Goal: Transaction & Acquisition: Obtain resource

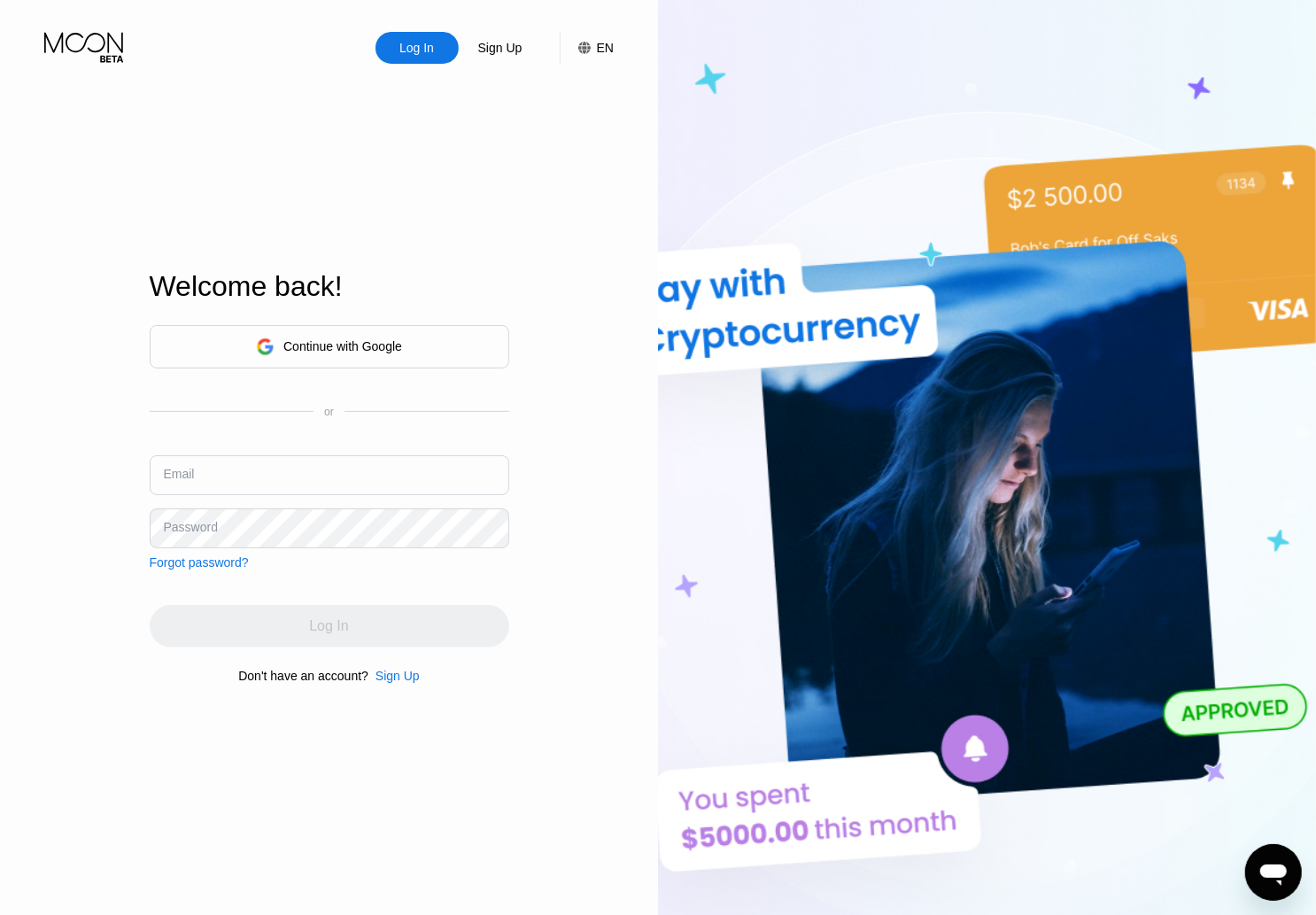
click at [387, 473] on input "text" at bounding box center [329, 475] width 360 height 40
click at [302, 478] on input "text" at bounding box center [329, 475] width 360 height 40
paste input "kindmind88@hotmail.com"
type input "kindmind88@hotmail.com"
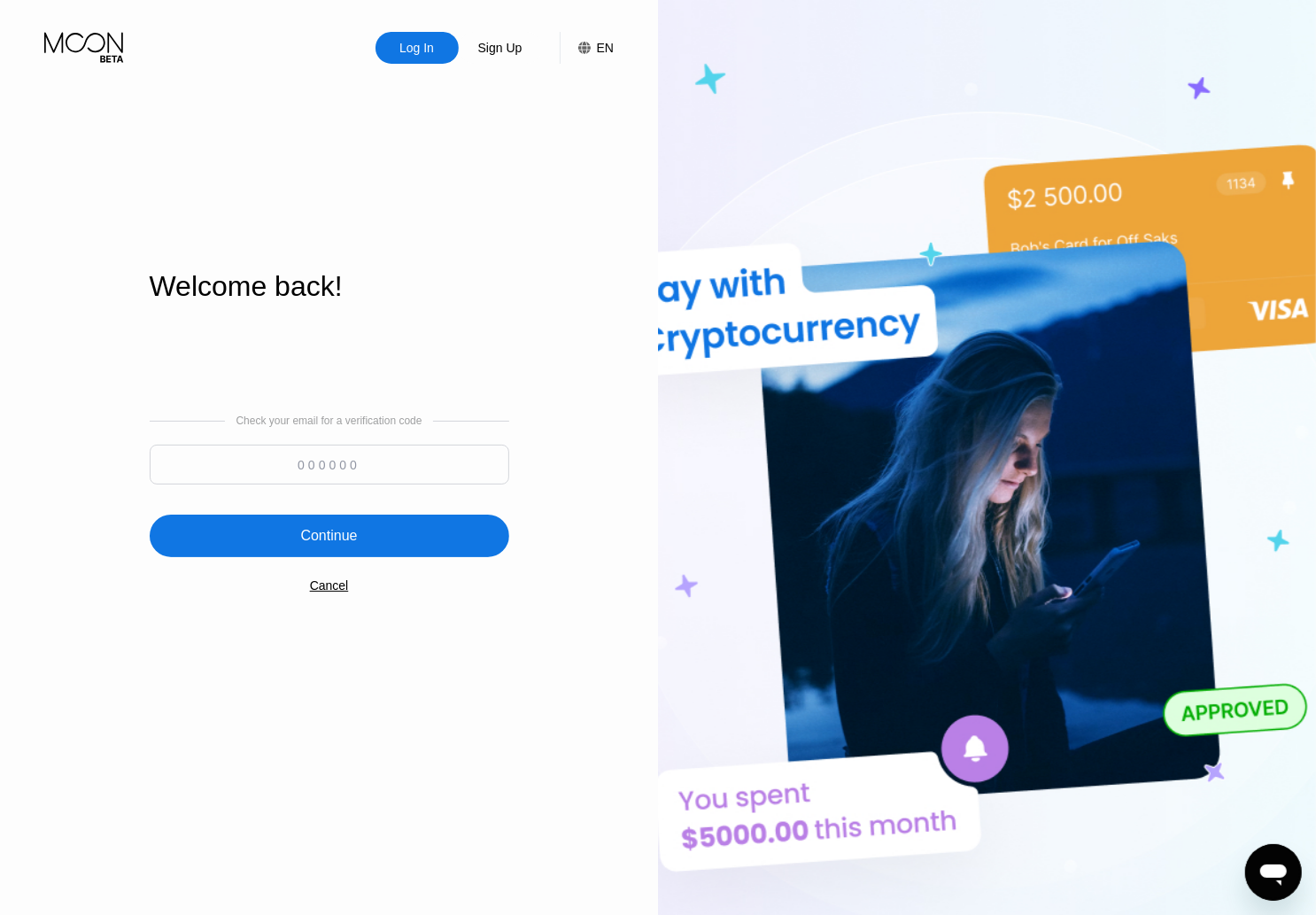
click at [391, 467] on input at bounding box center [329, 465] width 360 height 40
type input "515962"
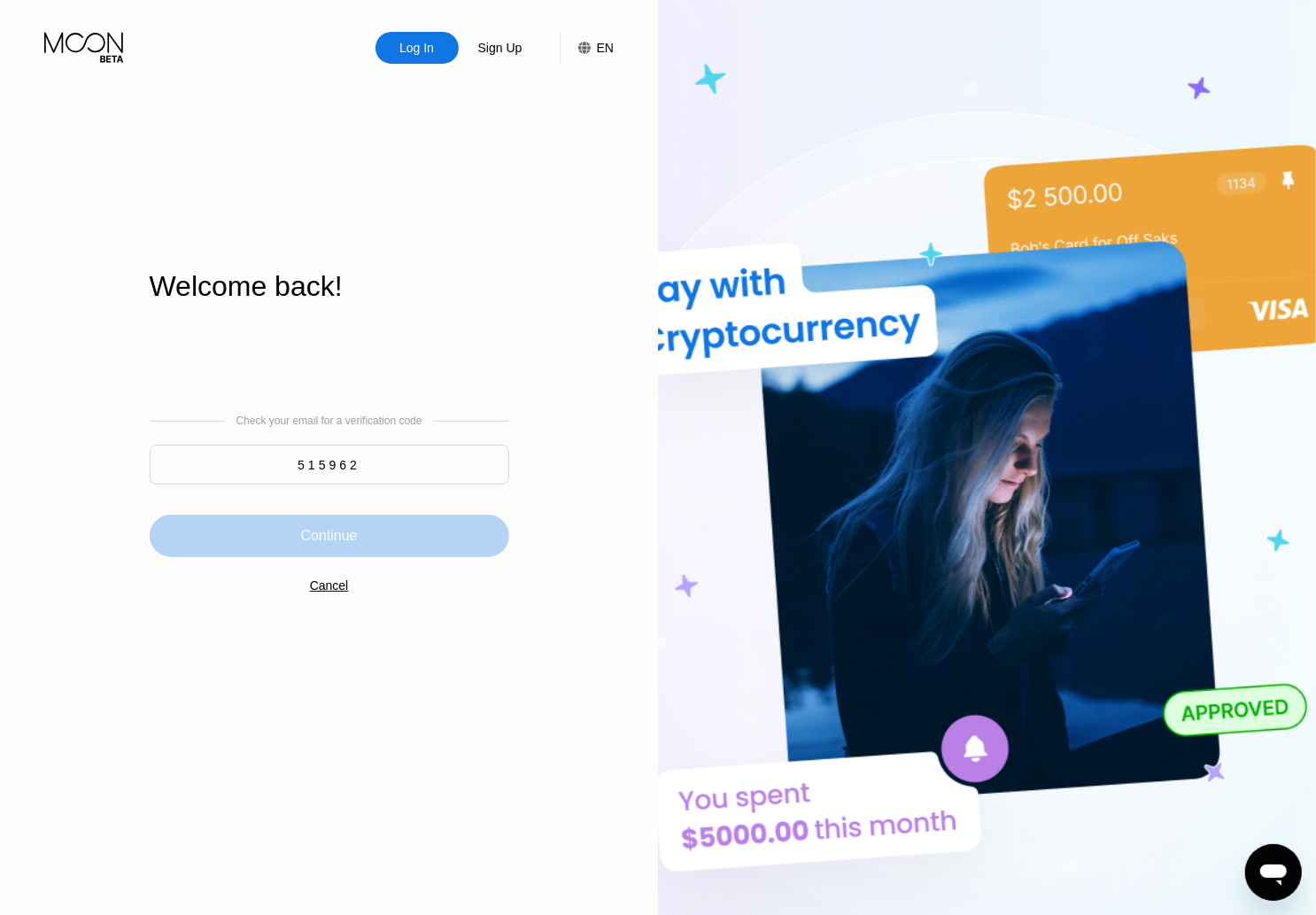
click at [320, 542] on div "Continue" at bounding box center [329, 535] width 57 height 18
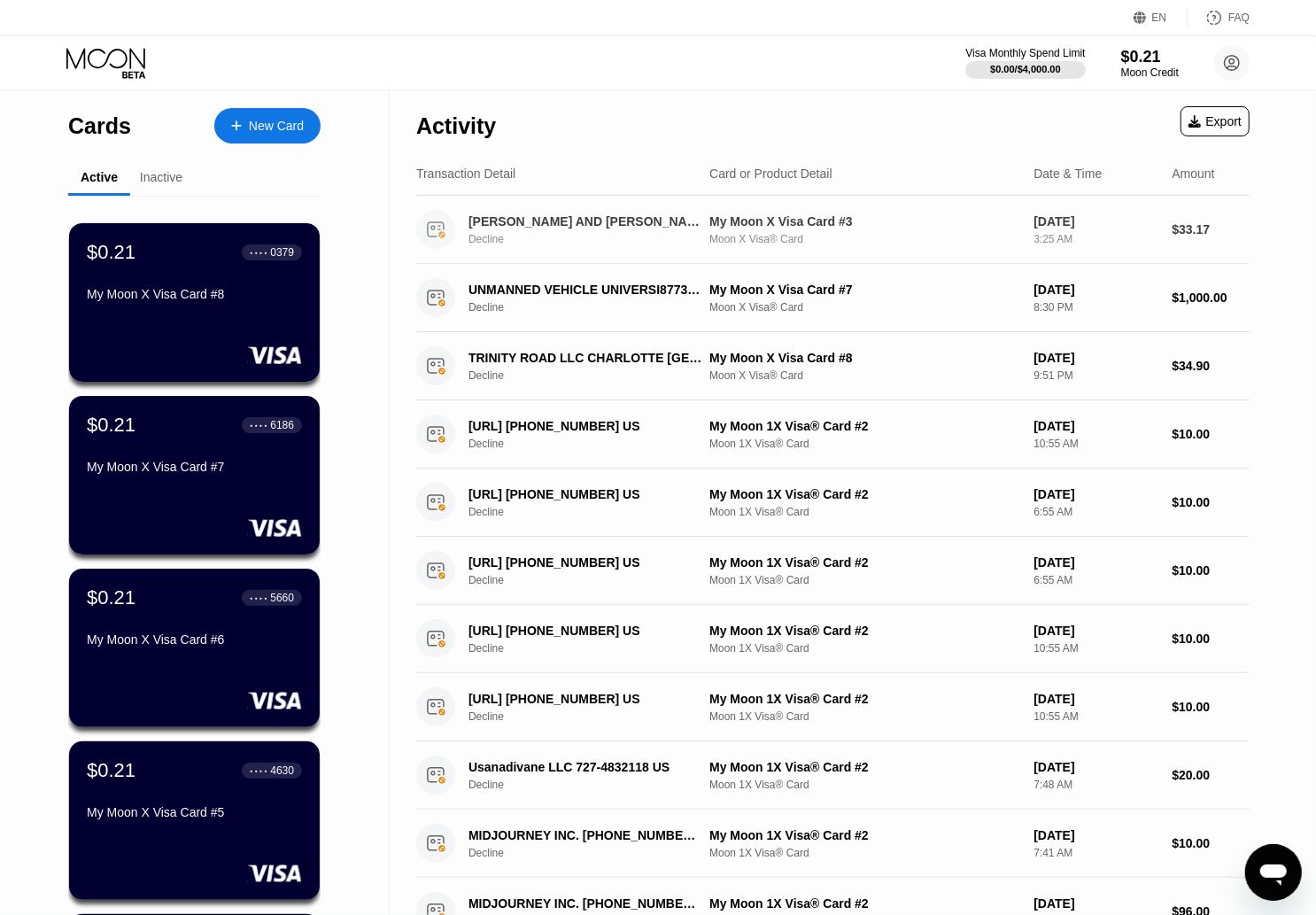
click at [829, 240] on div "Moon X Visa® Card" at bounding box center [865, 239] width 310 height 12
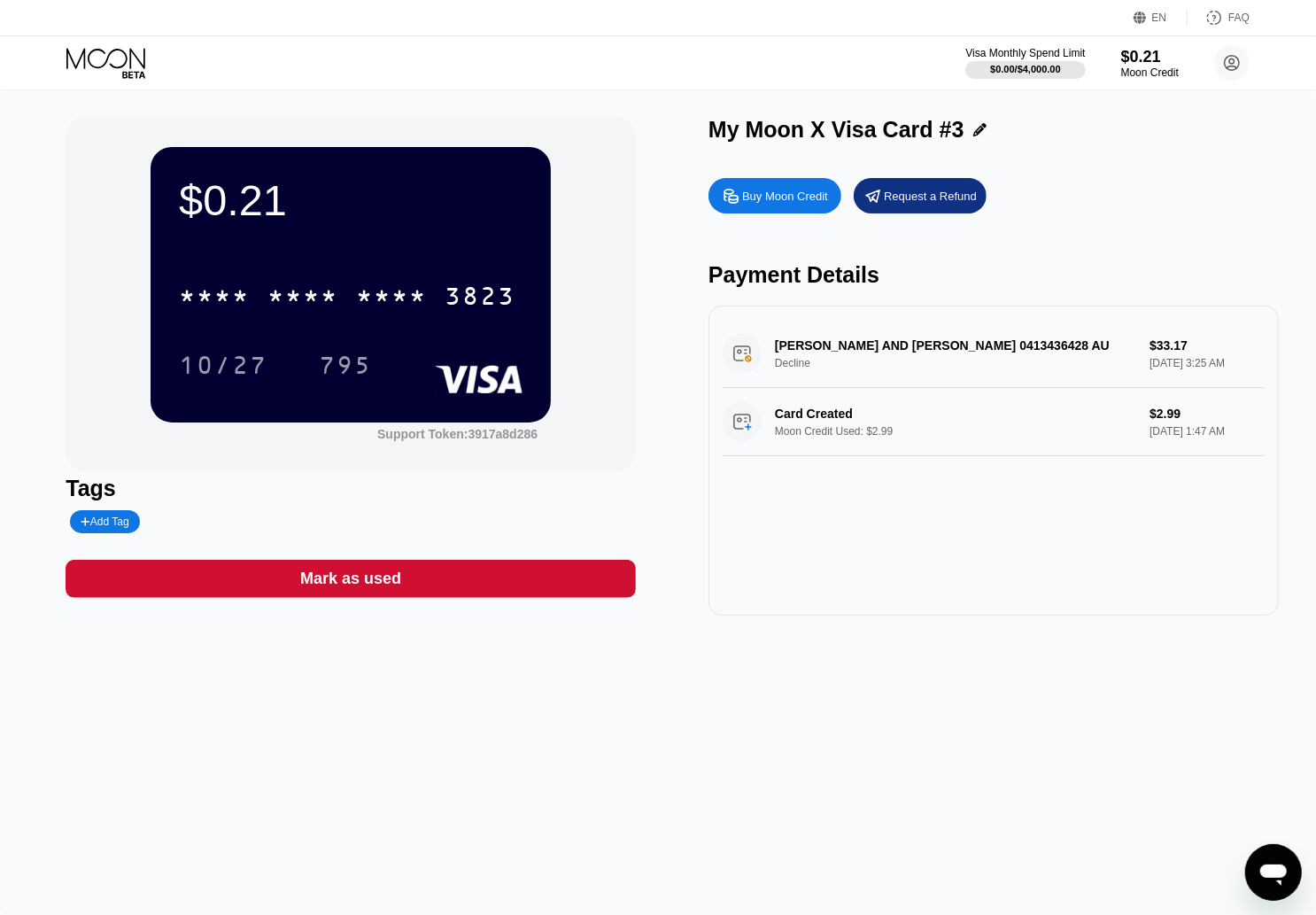
click at [100, 57] on icon at bounding box center [108, 63] width 83 height 31
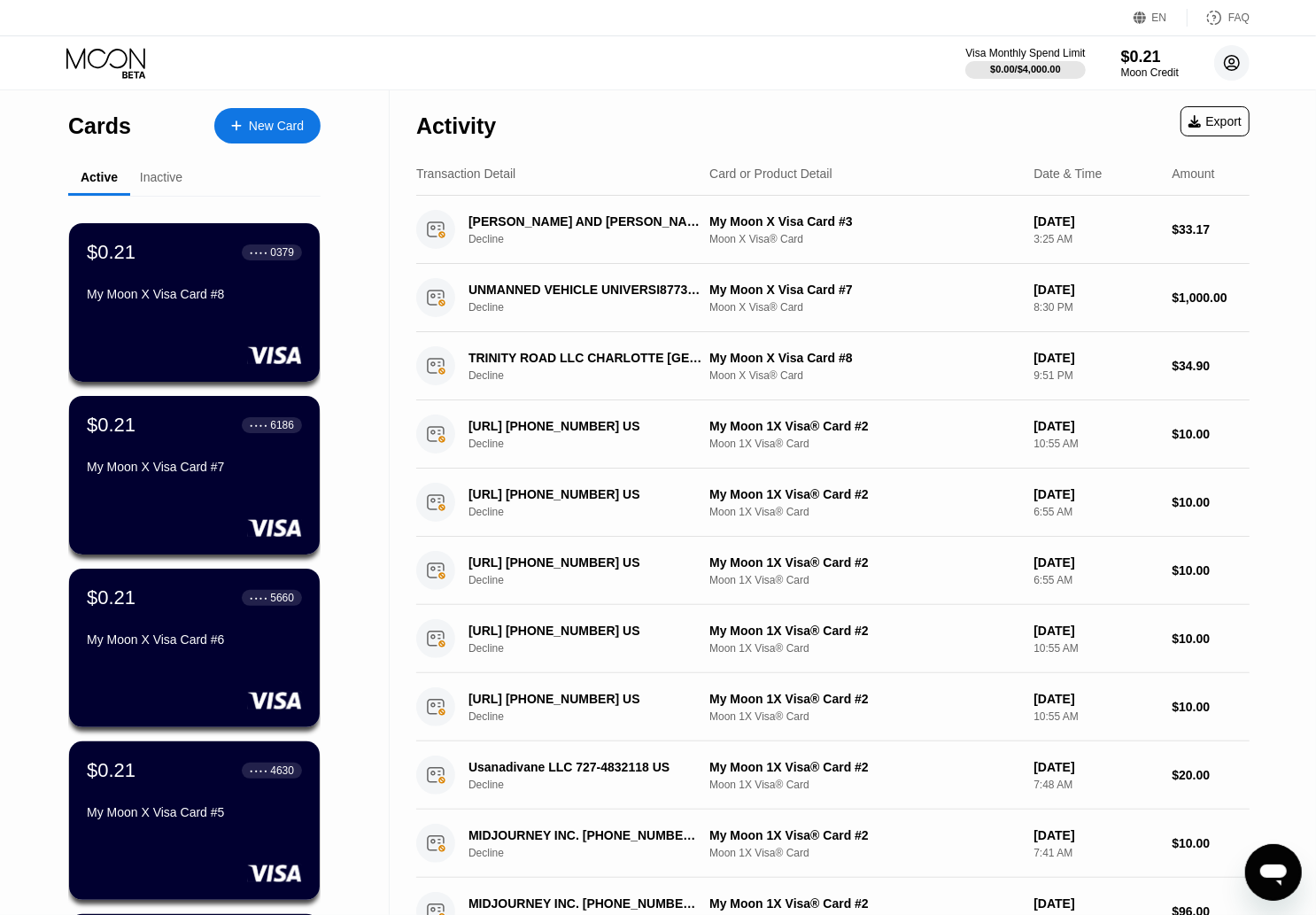
click at [1225, 65] on icon at bounding box center [1232, 64] width 15 height 15
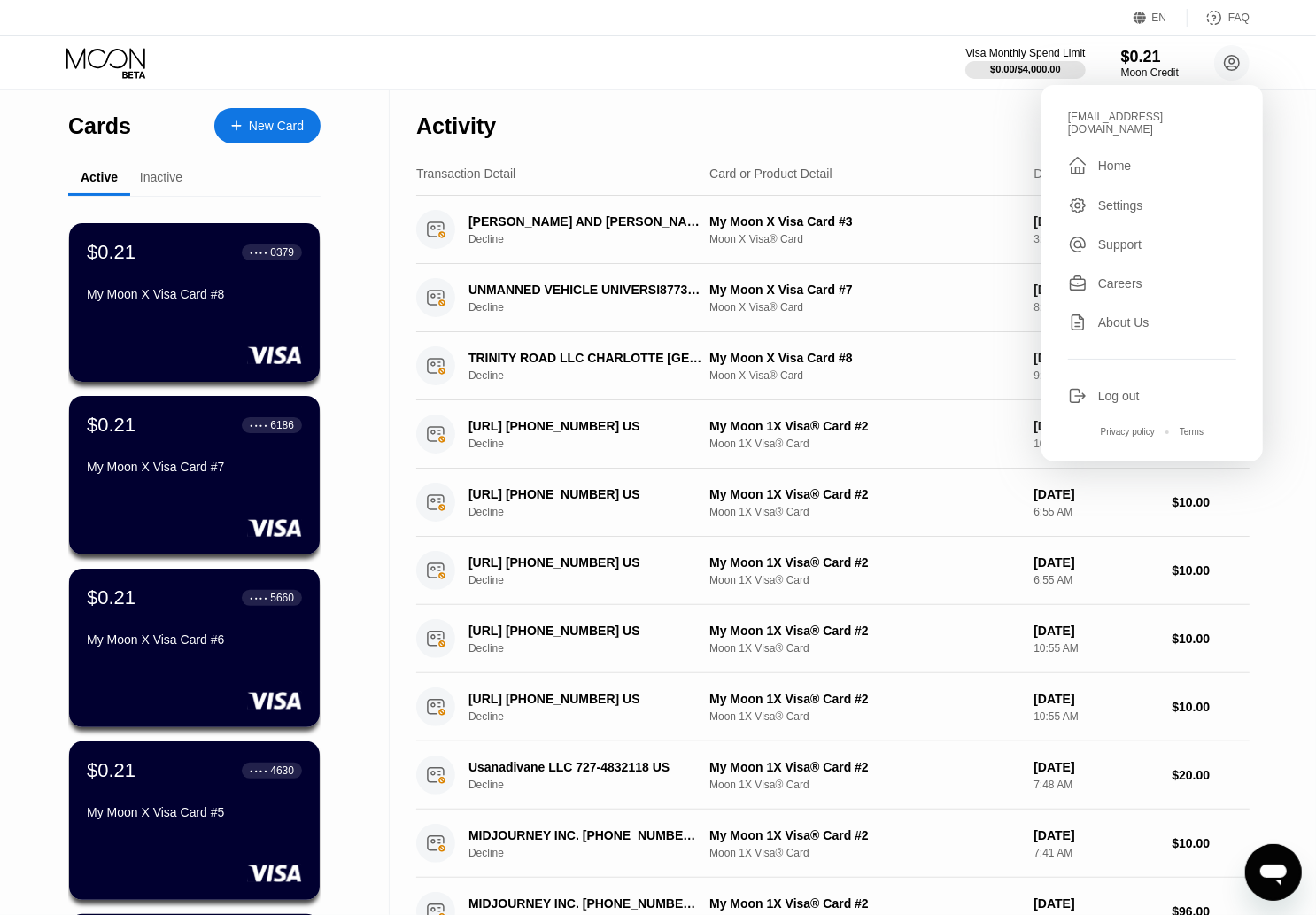
click at [1116, 388] on div "Log out" at bounding box center [1119, 395] width 42 height 14
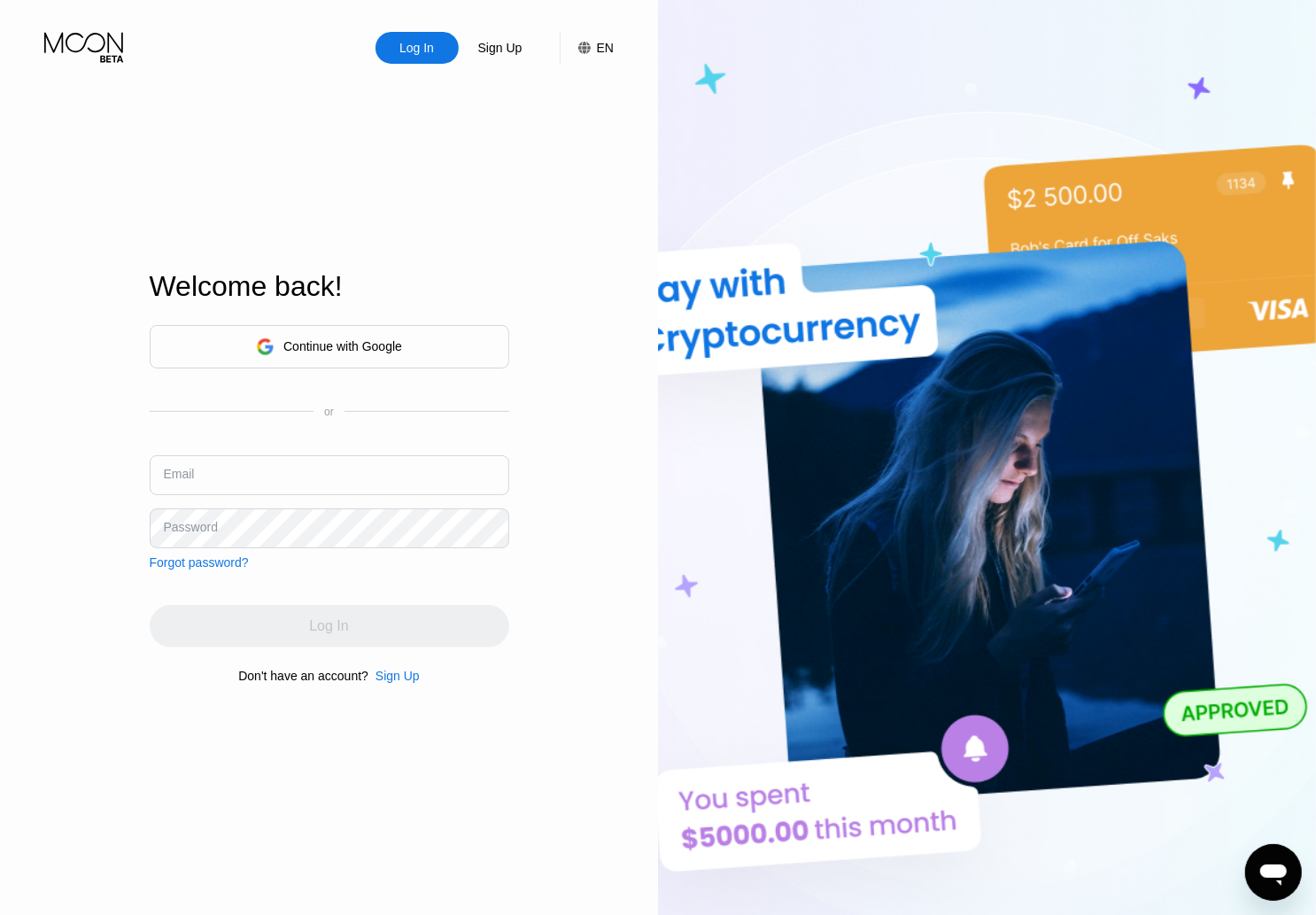
click at [278, 476] on input "text" at bounding box center [329, 475] width 360 height 40
paste input "[EMAIL_ADDRESS][DOMAIN_NAME]"
type input "[EMAIL_ADDRESS][DOMAIN_NAME]"
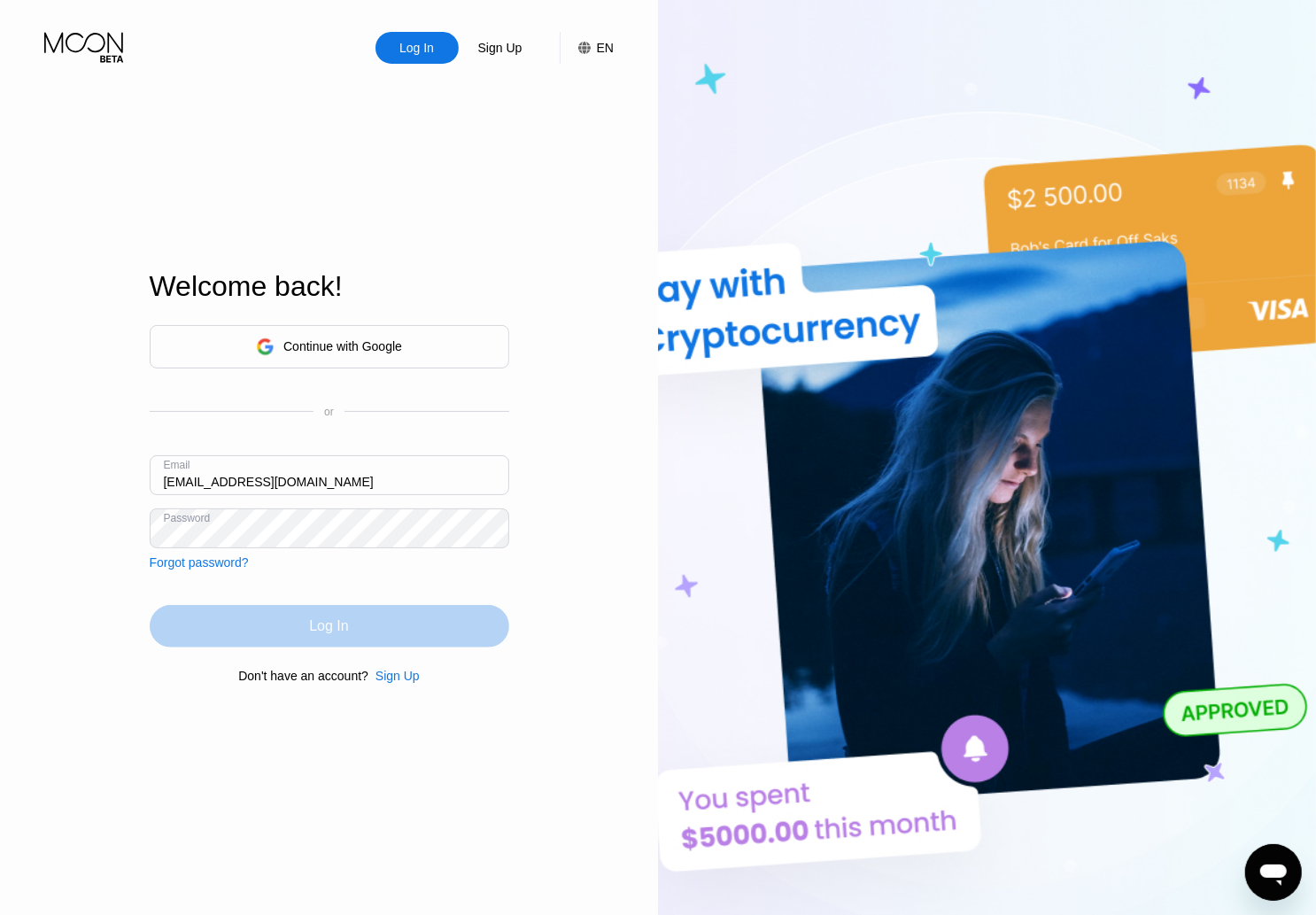
click at [466, 628] on div "Log In" at bounding box center [329, 626] width 360 height 43
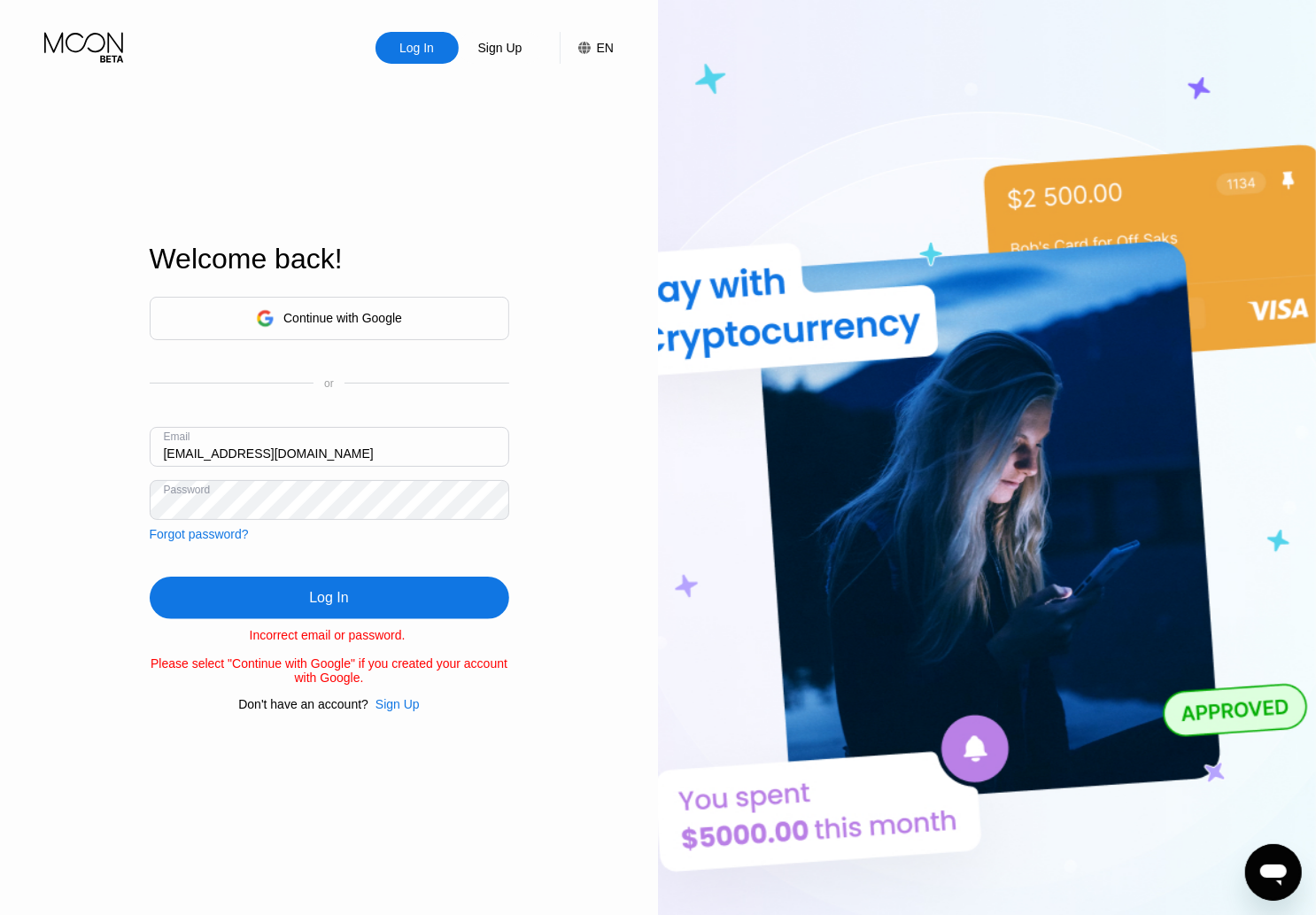
click at [409, 711] on div "Sign Up" at bounding box center [397, 704] width 45 height 14
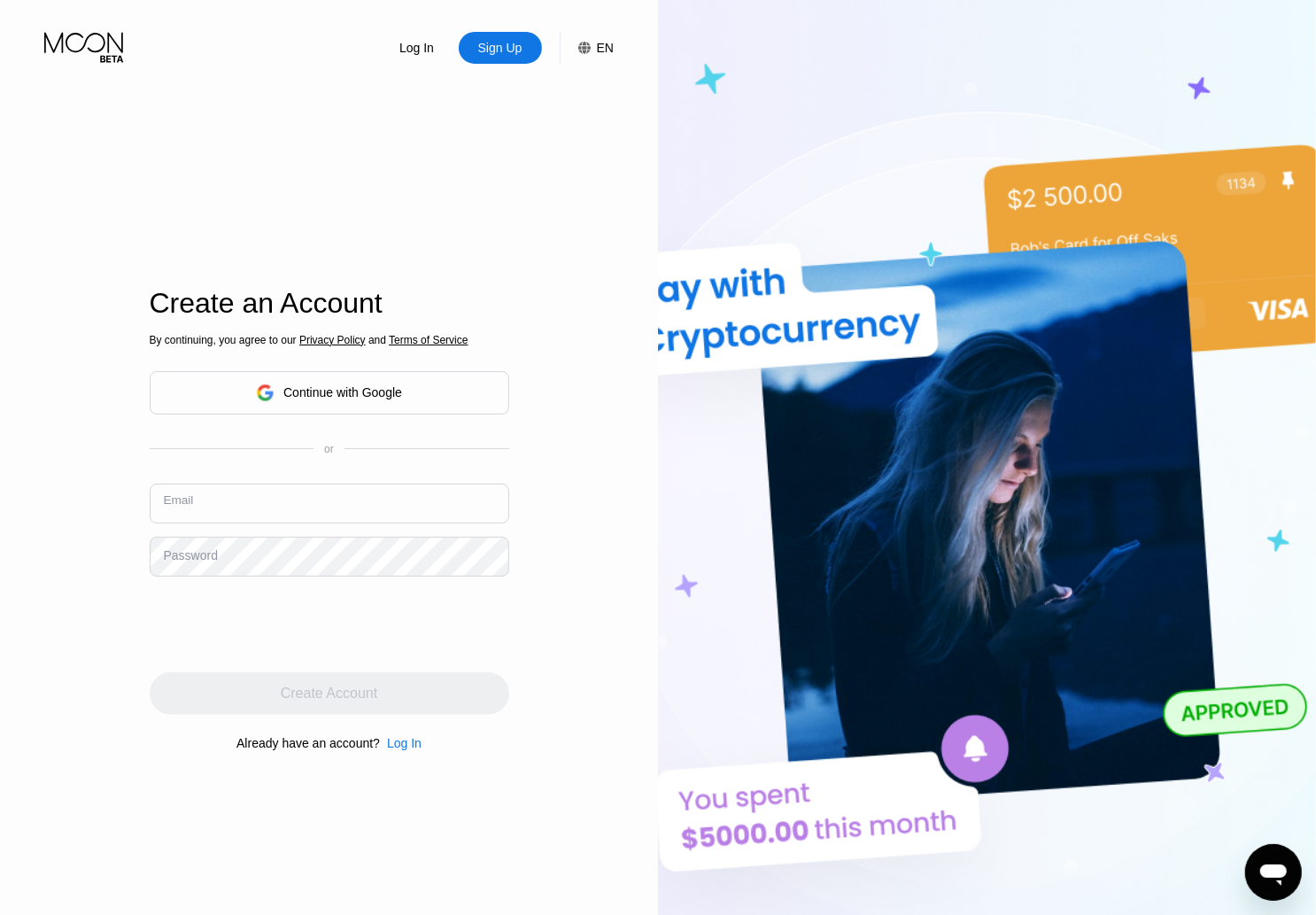
click at [223, 503] on input "text" at bounding box center [329, 504] width 360 height 40
paste input "[EMAIL_ADDRESS][DOMAIN_NAME]"
type input "[EMAIL_ADDRESS][DOMAIN_NAME]"
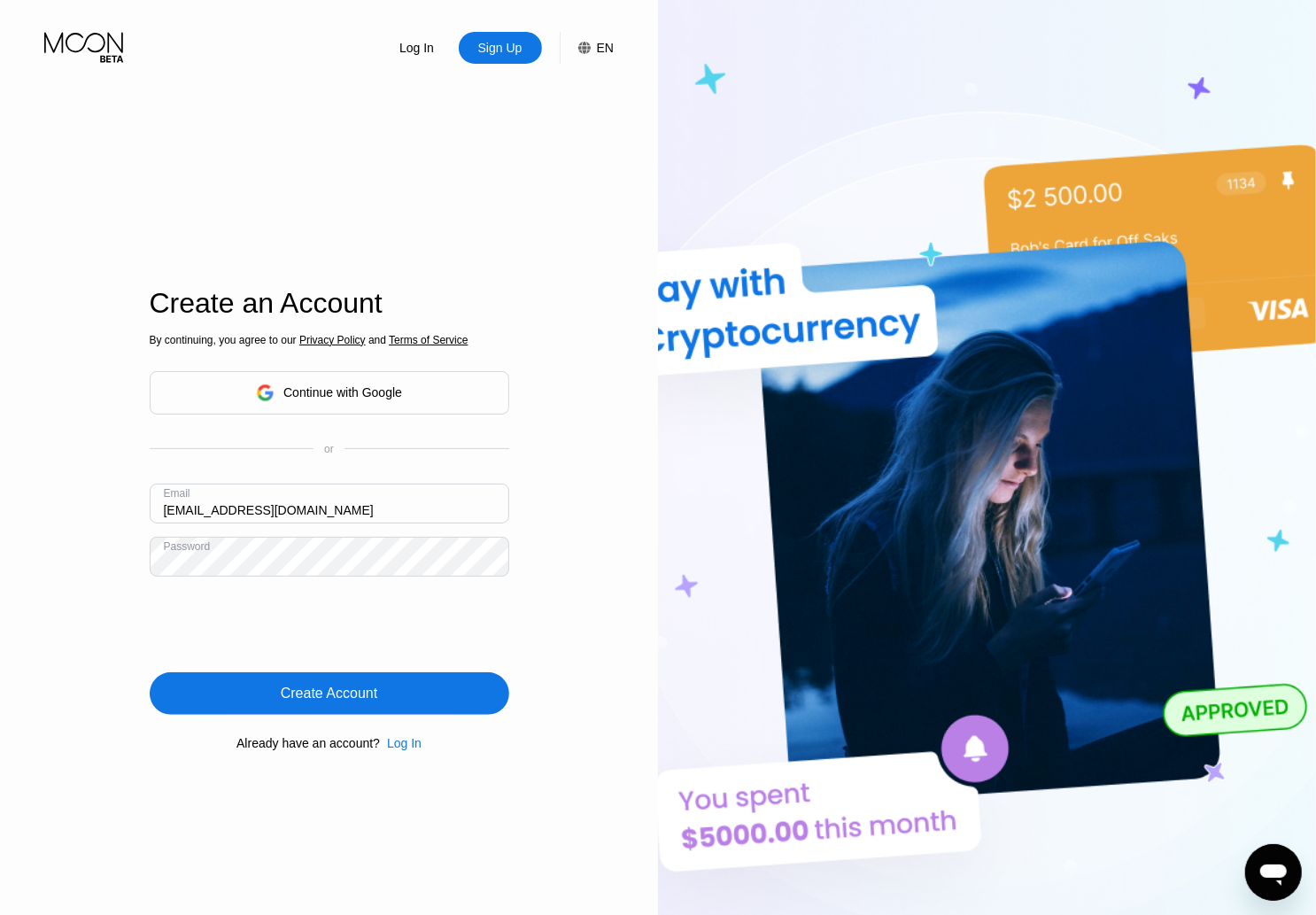
click at [329, 715] on div "Create Account" at bounding box center [329, 693] width 360 height 43
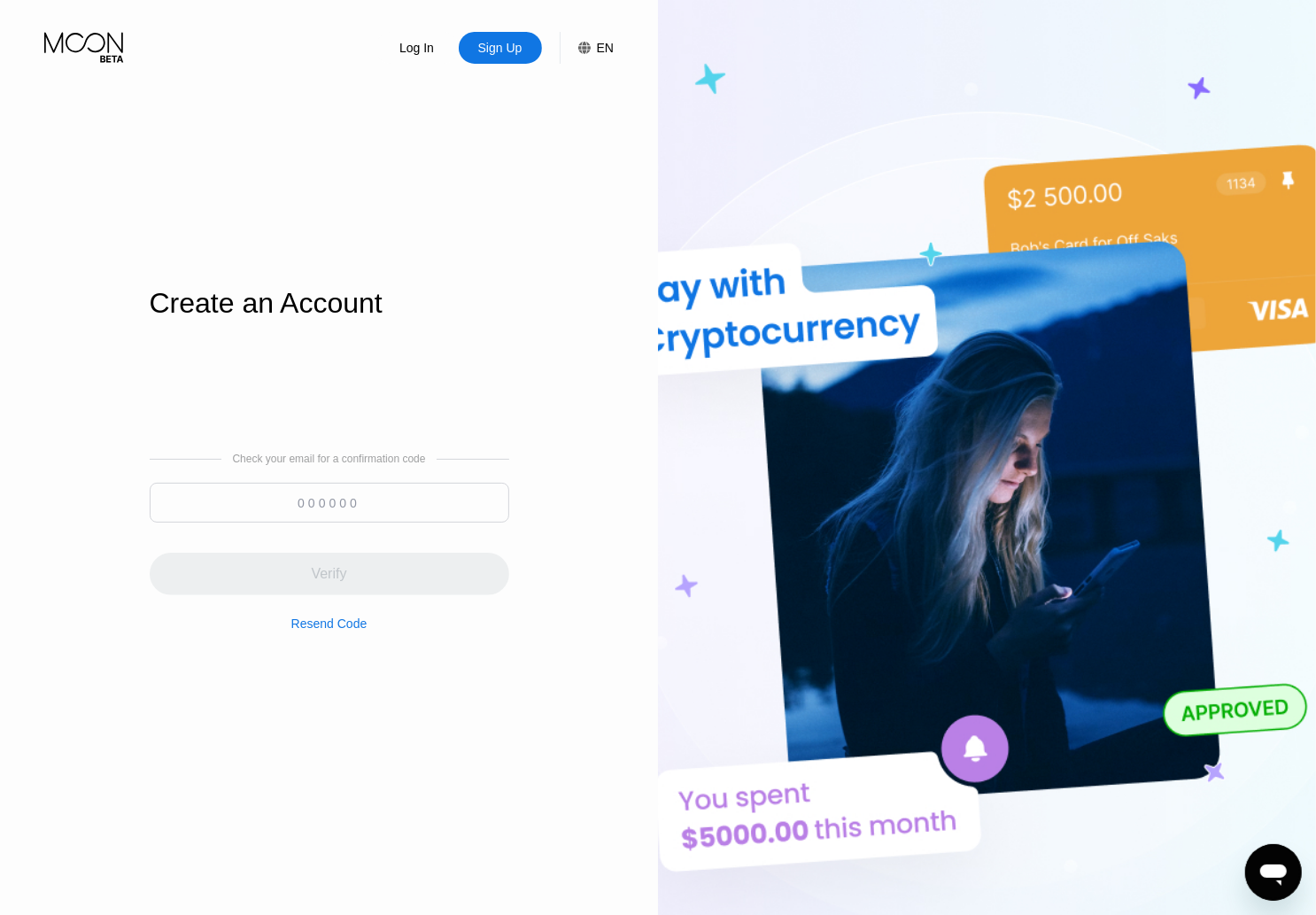
click at [338, 506] on input at bounding box center [329, 503] width 360 height 40
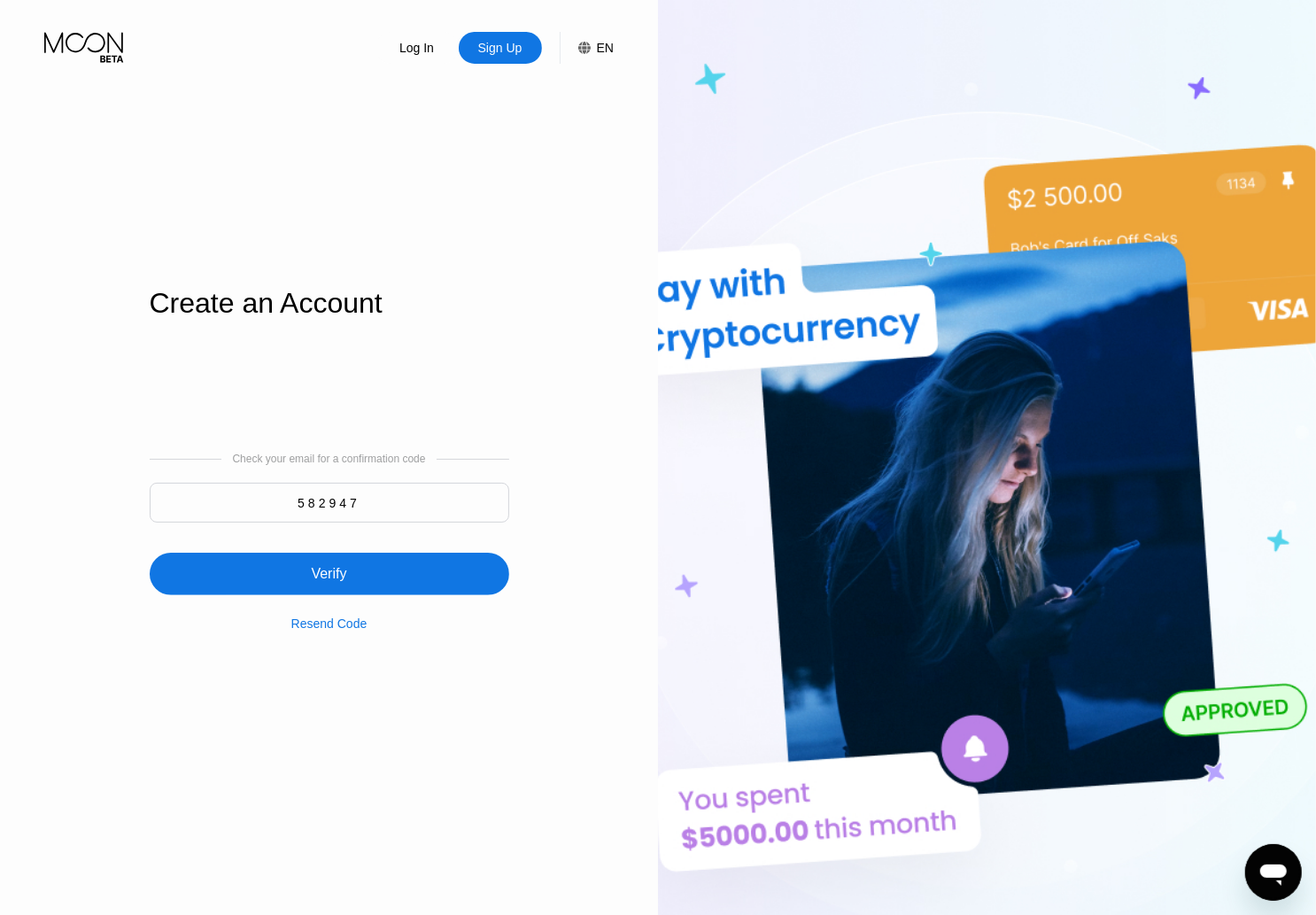
type input "582947"
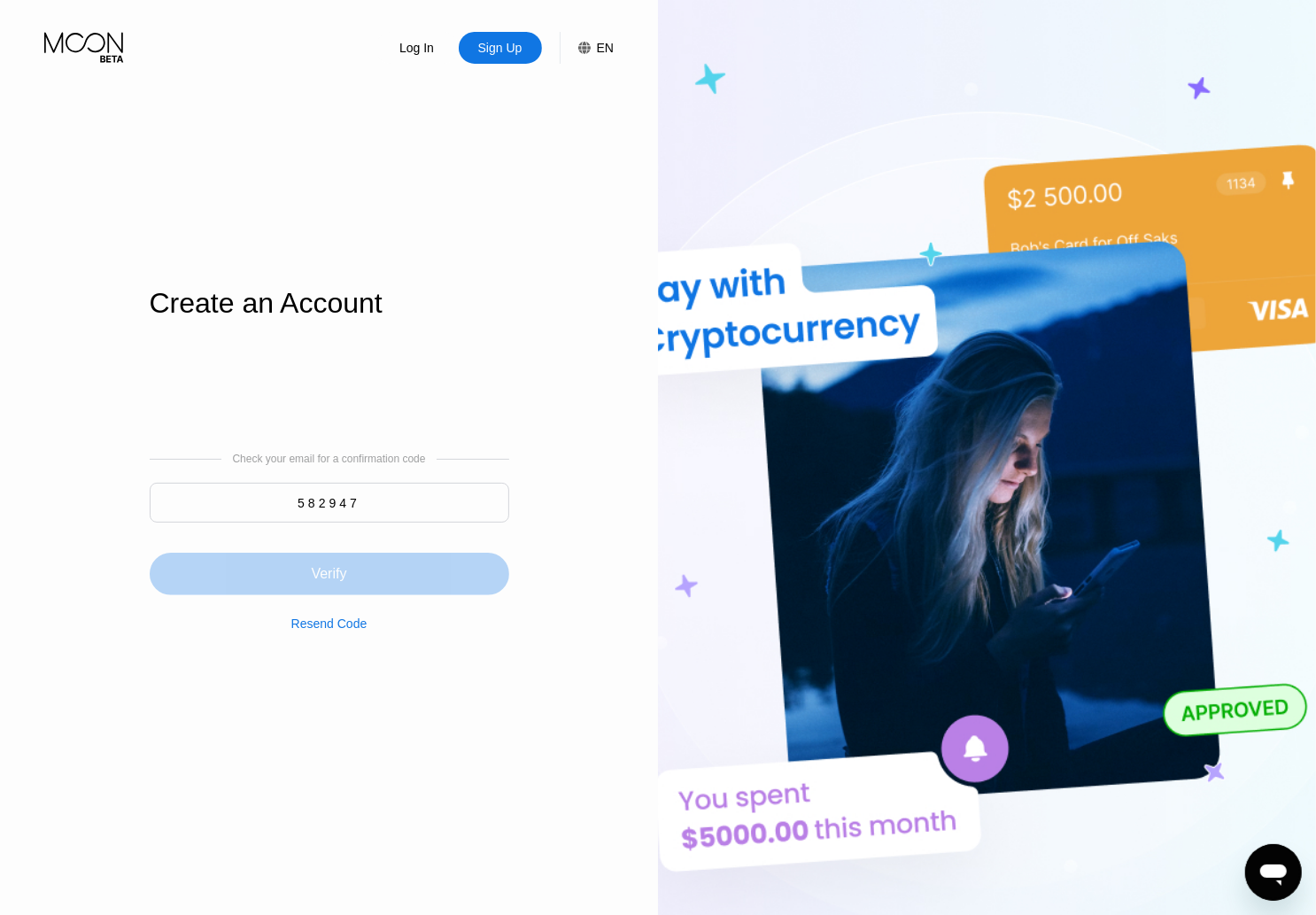
click at [310, 576] on div "Verify" at bounding box center [329, 573] width 360 height 43
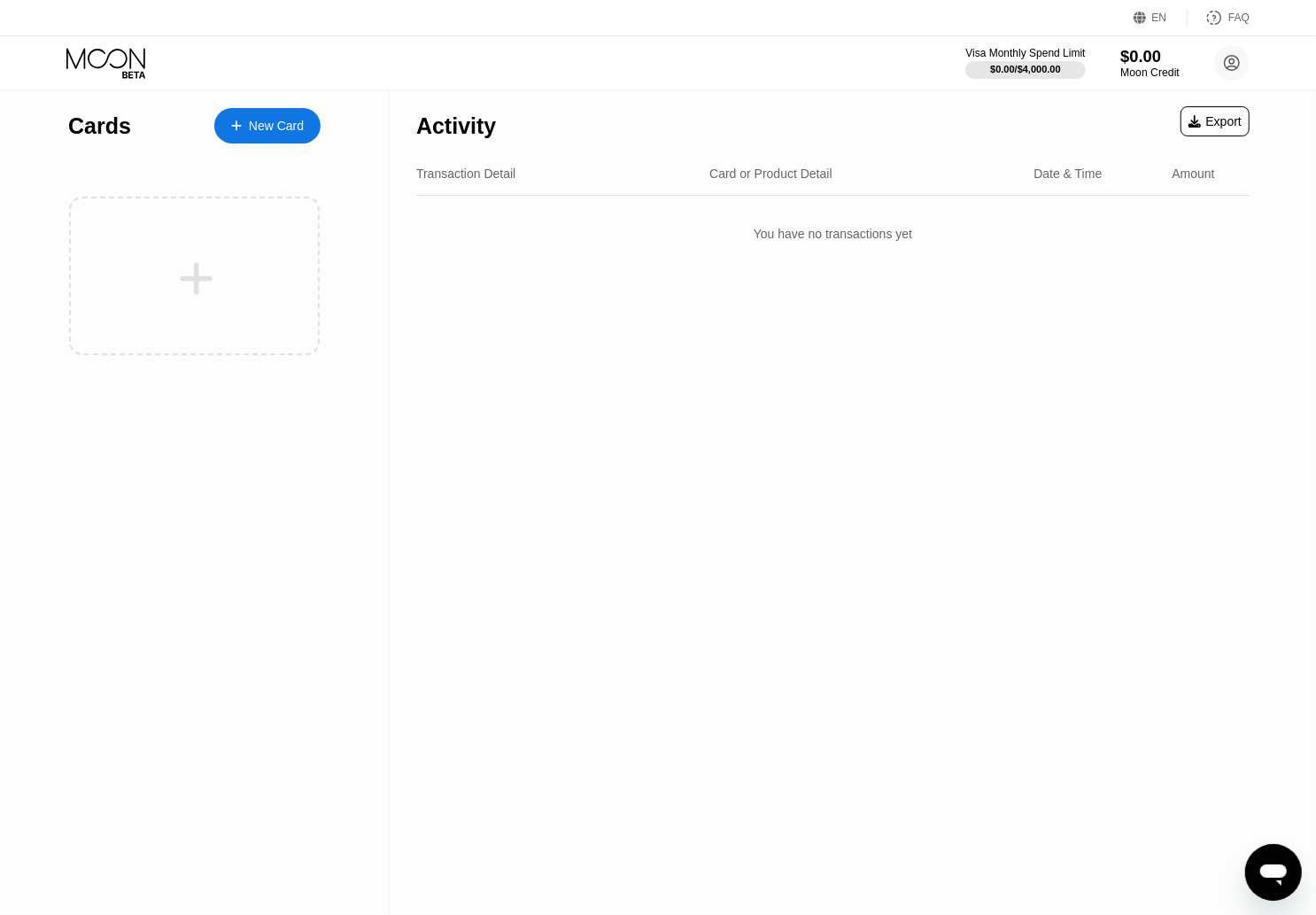
click at [1147, 69] on div "Moon Credit" at bounding box center [1150, 72] width 59 height 12
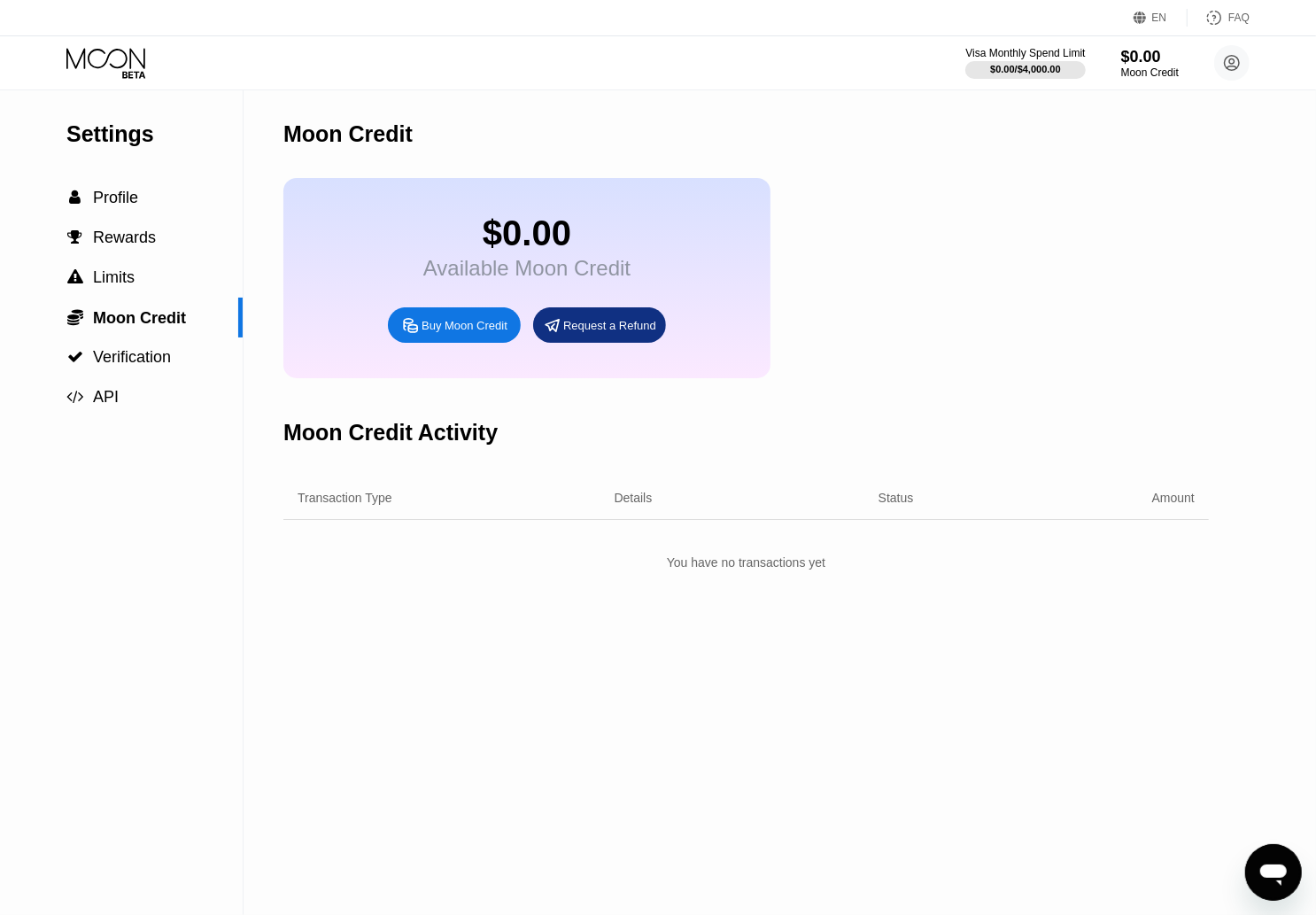
click at [469, 343] on div "Buy Moon Credit" at bounding box center [454, 325] width 133 height 35
type input "0"
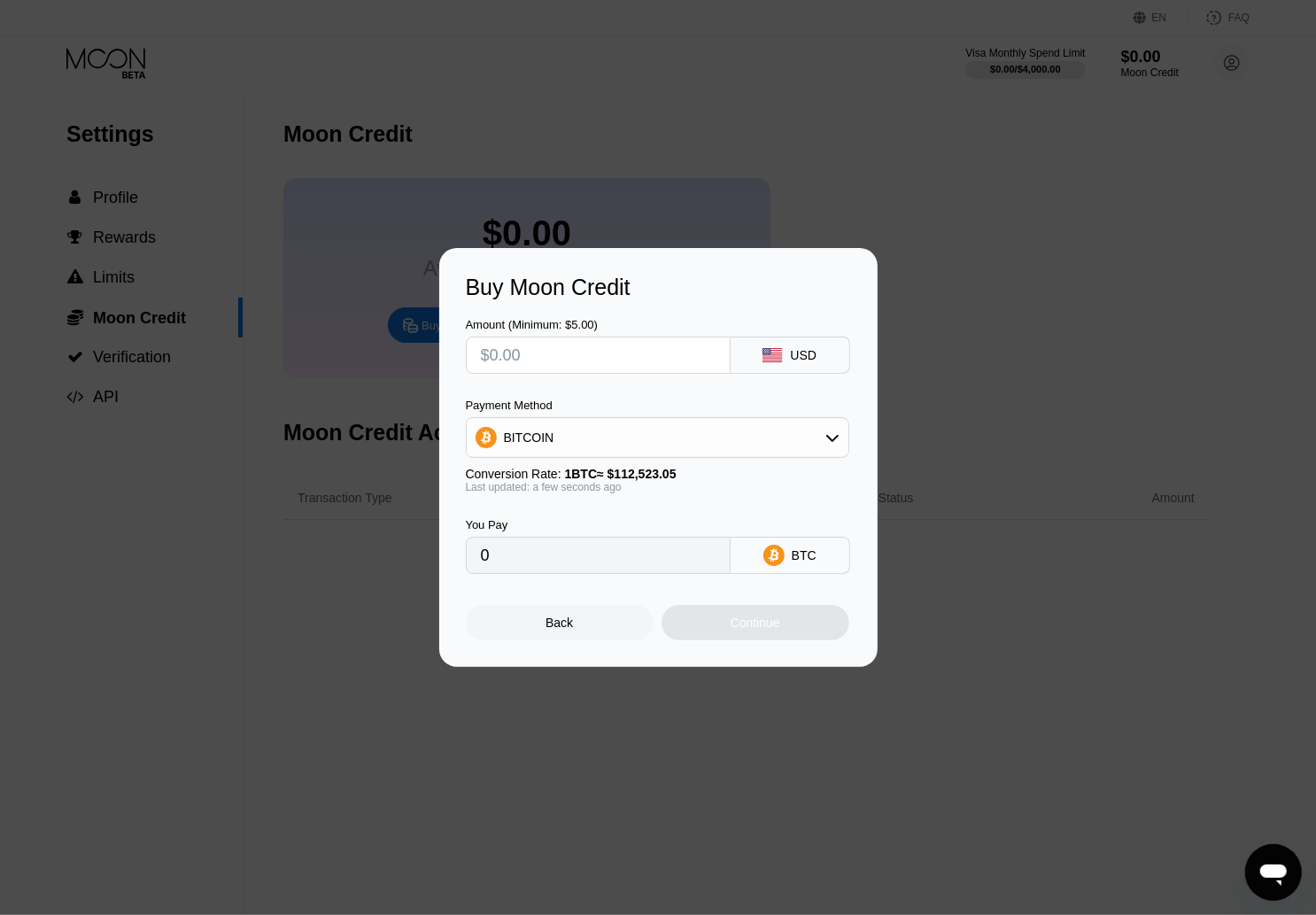
click at [579, 356] on input "text" at bounding box center [598, 354] width 234 height 35
type input "$1"
type input "0.00000889"
type input "$12"
type input "0.00010665"
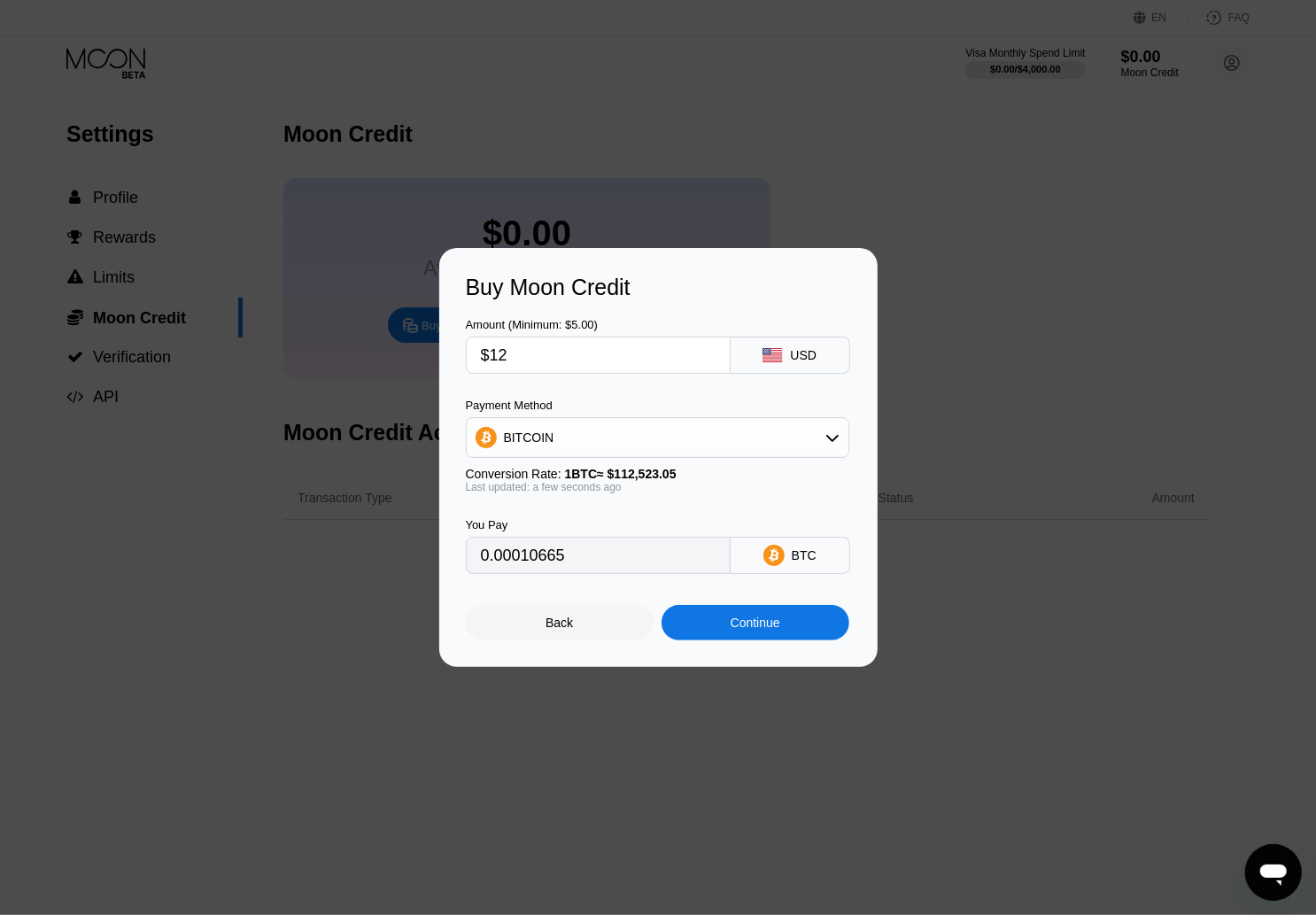
type input "$120"
type input "0.00106645"
type input "$120"
click at [744, 629] on div "Continue" at bounding box center [755, 622] width 50 height 14
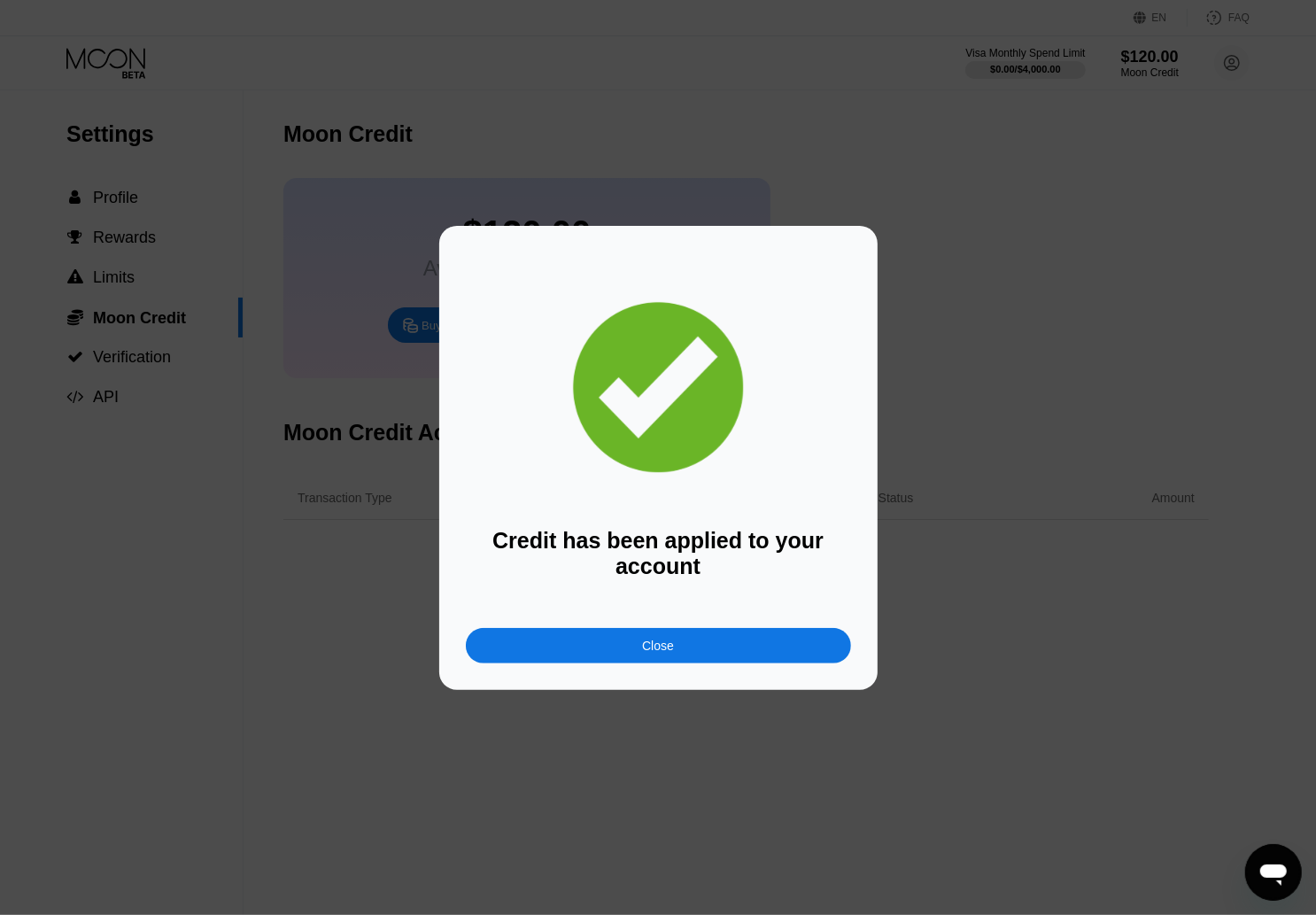
click at [739, 646] on div "Close" at bounding box center [658, 645] width 386 height 35
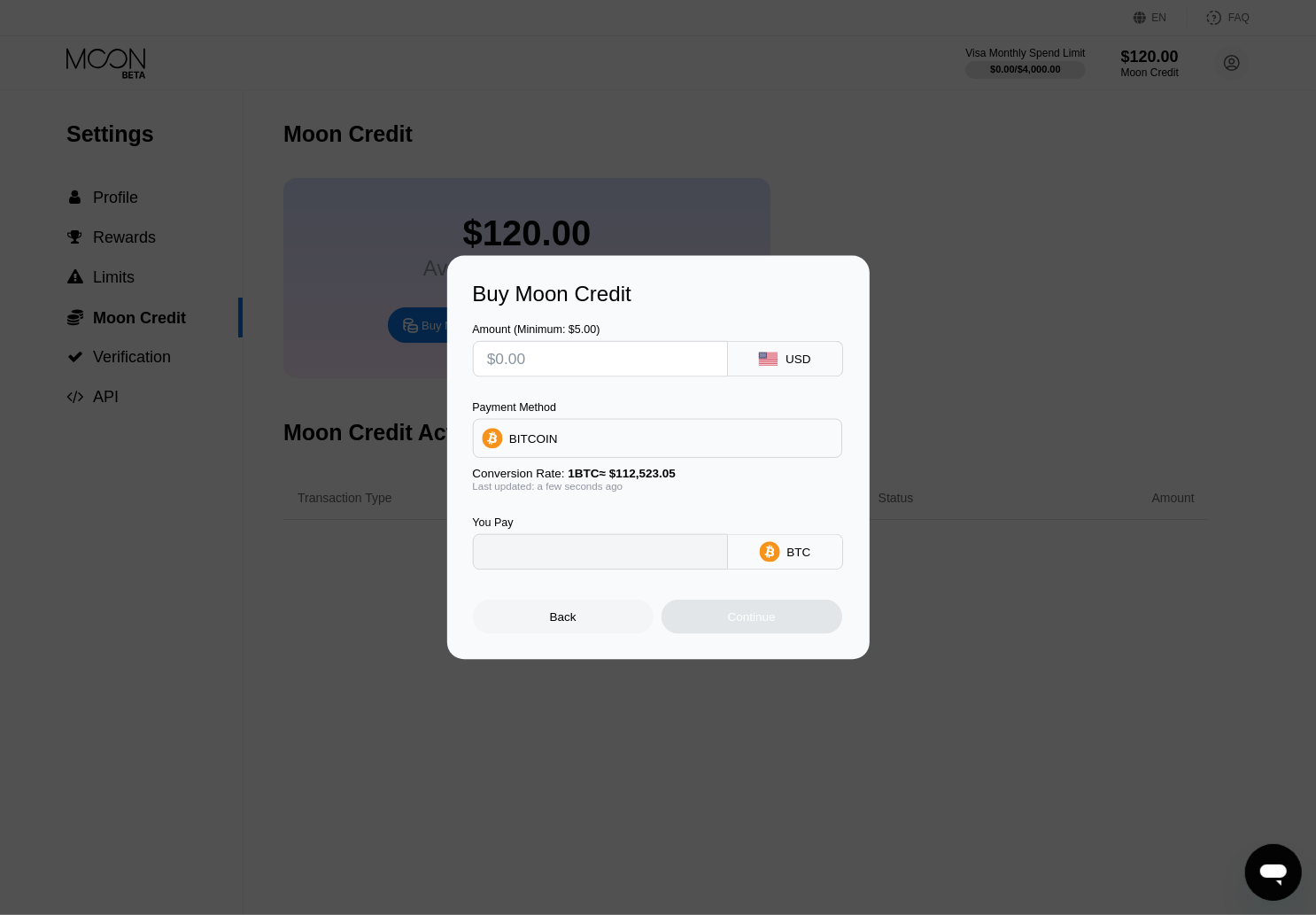
type input "0"
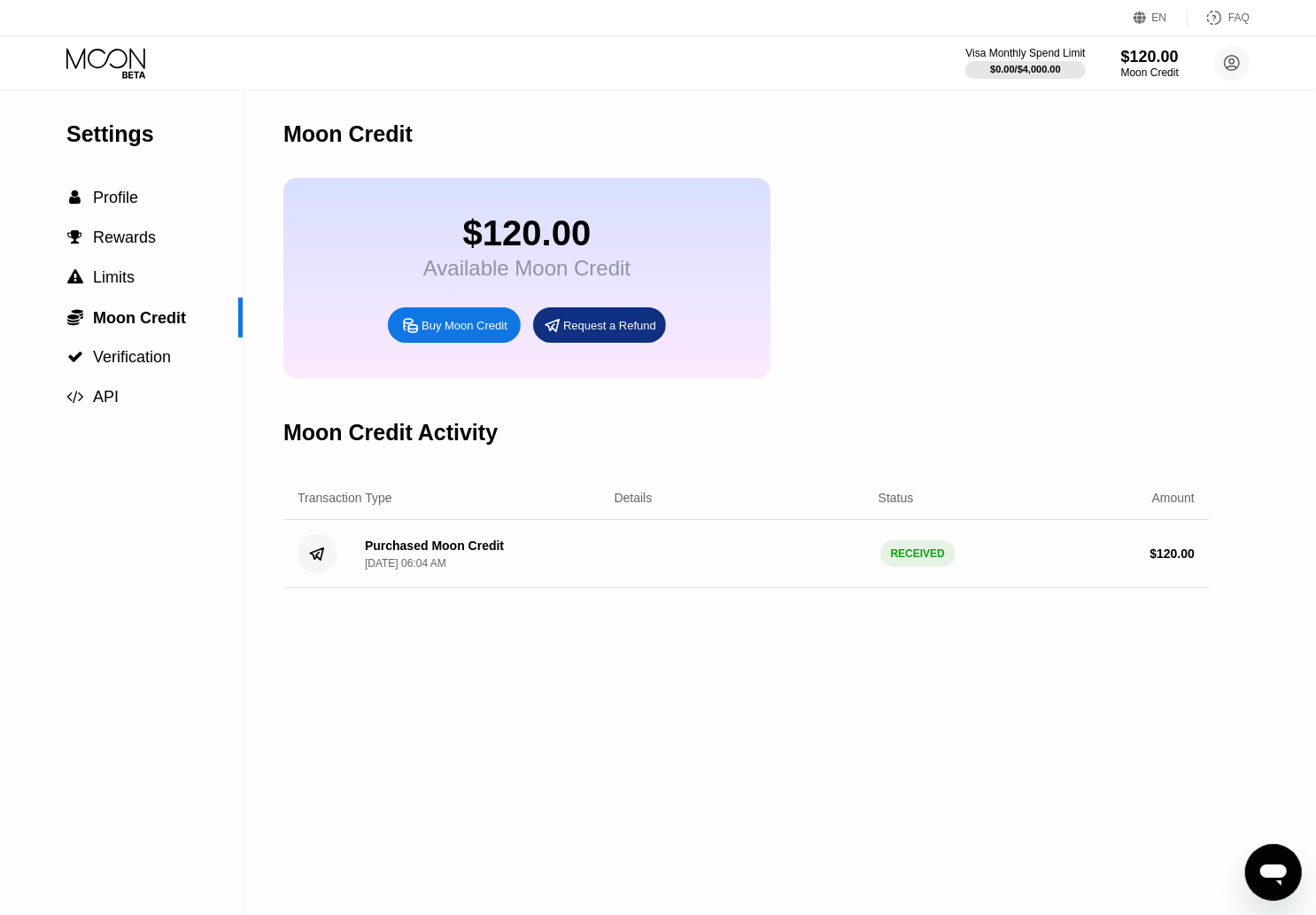
click at [134, 46] on div "Visa Monthly Spend Limit $0.00 / $4,000.00 $120.00 Moon Credit index69b@outlook…" at bounding box center [658, 63] width 1316 height 53
click at [106, 60] on icon at bounding box center [106, 57] width 79 height 20
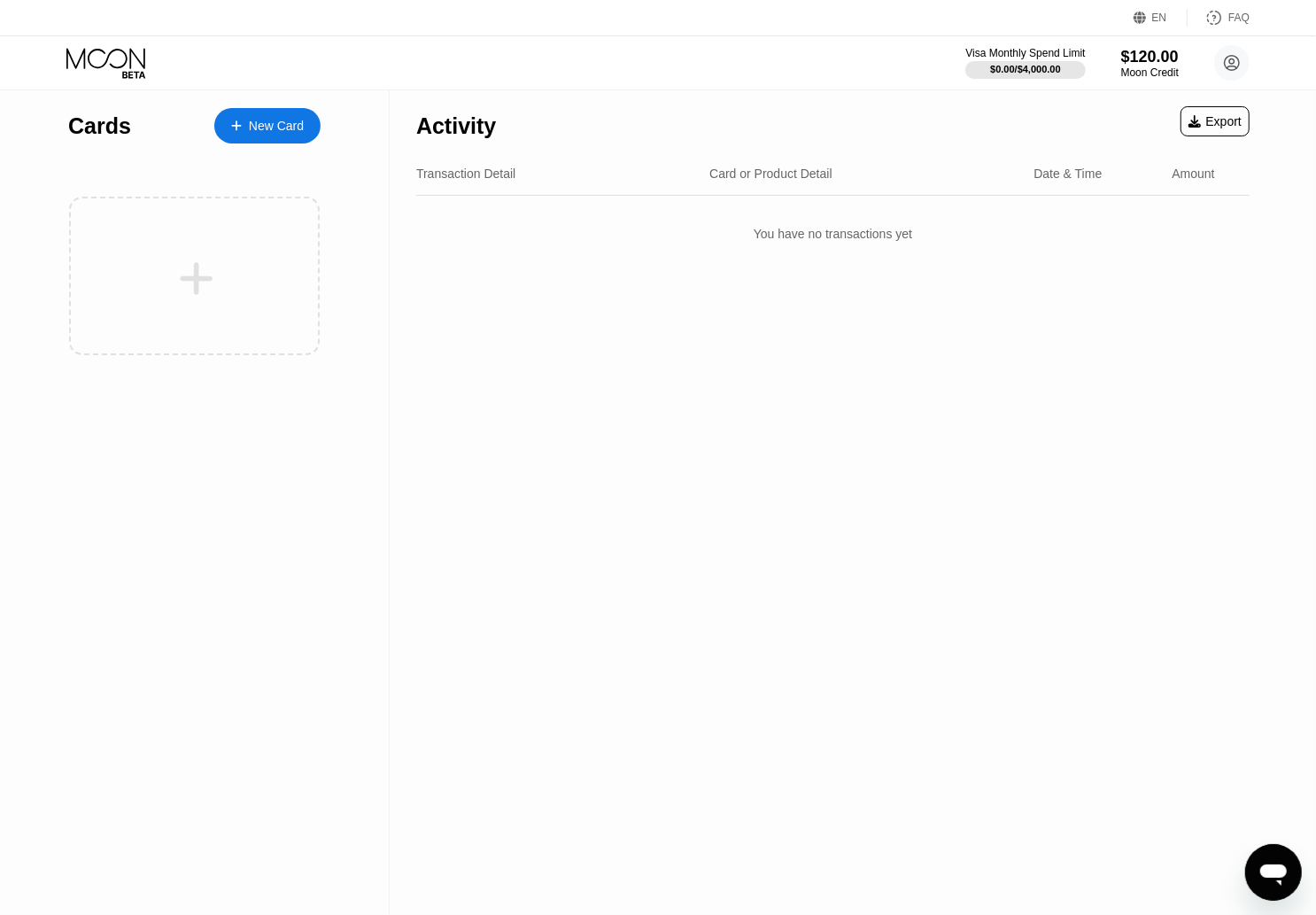
click at [273, 116] on div "New Card" at bounding box center [268, 125] width 107 height 35
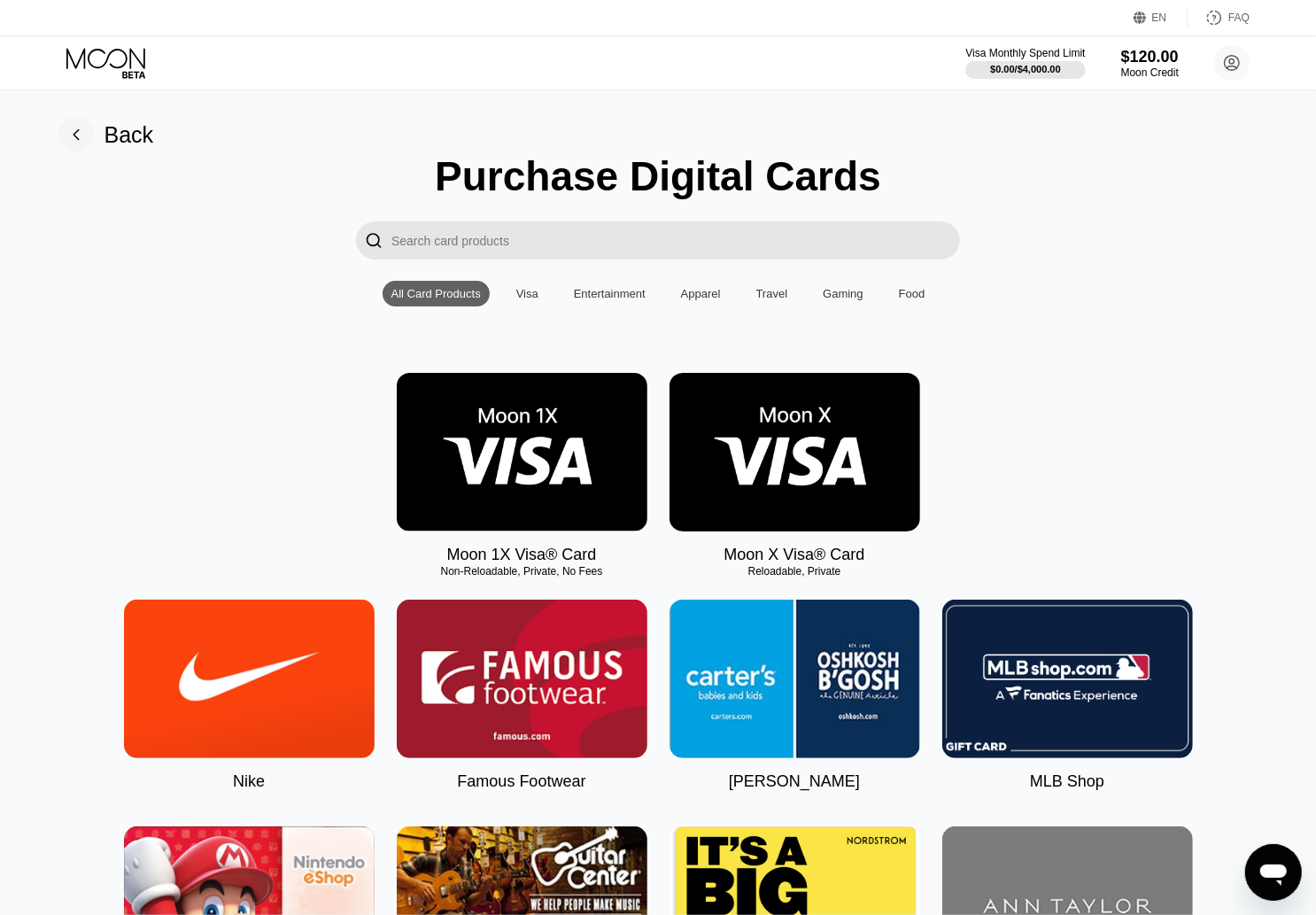
click at [799, 438] on img at bounding box center [794, 452] width 250 height 158
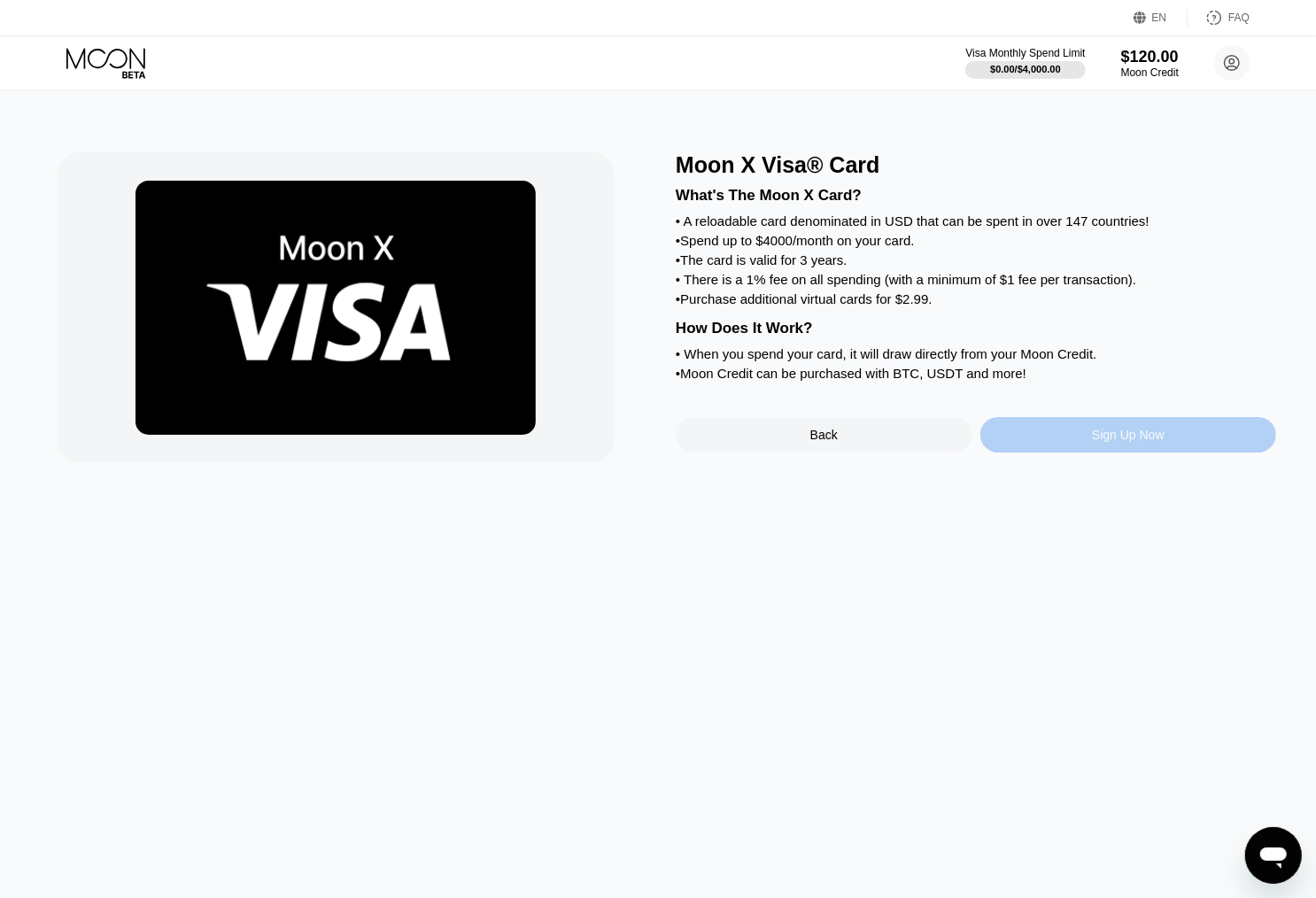
click at [1087, 451] on div "Sign Up Now" at bounding box center [1129, 434] width 297 height 35
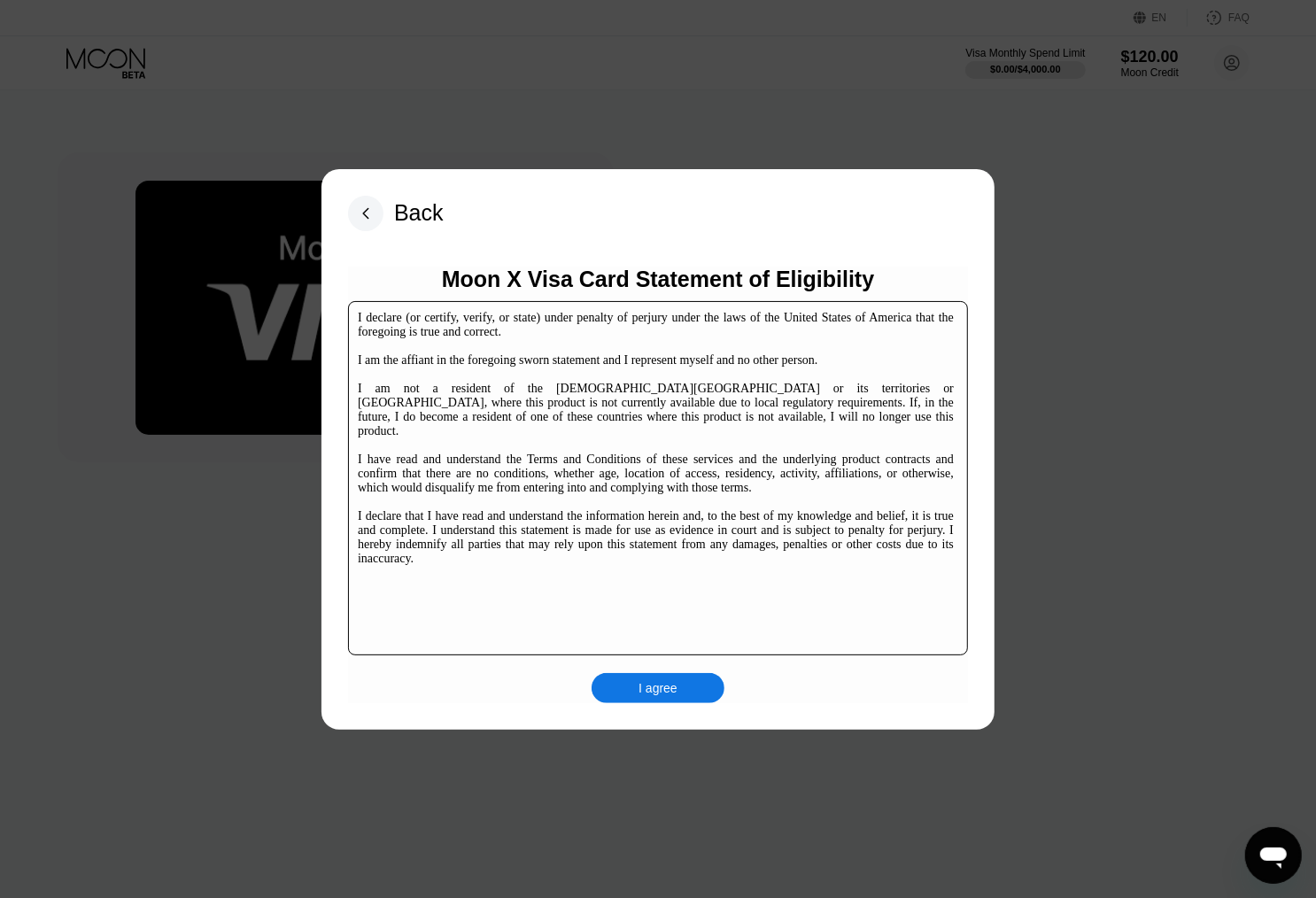
scroll to position [272, 0]
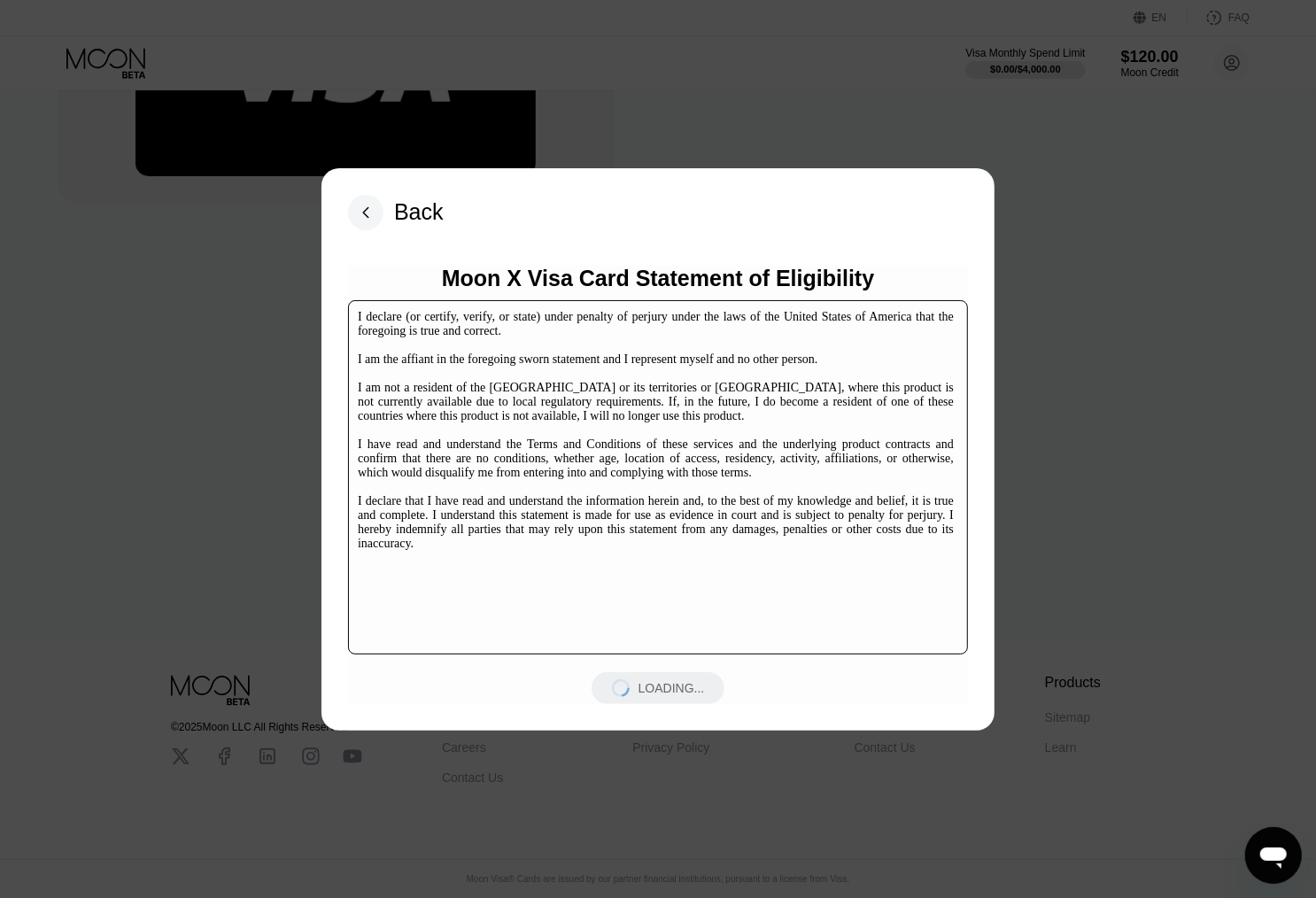
scroll to position [272, 0]
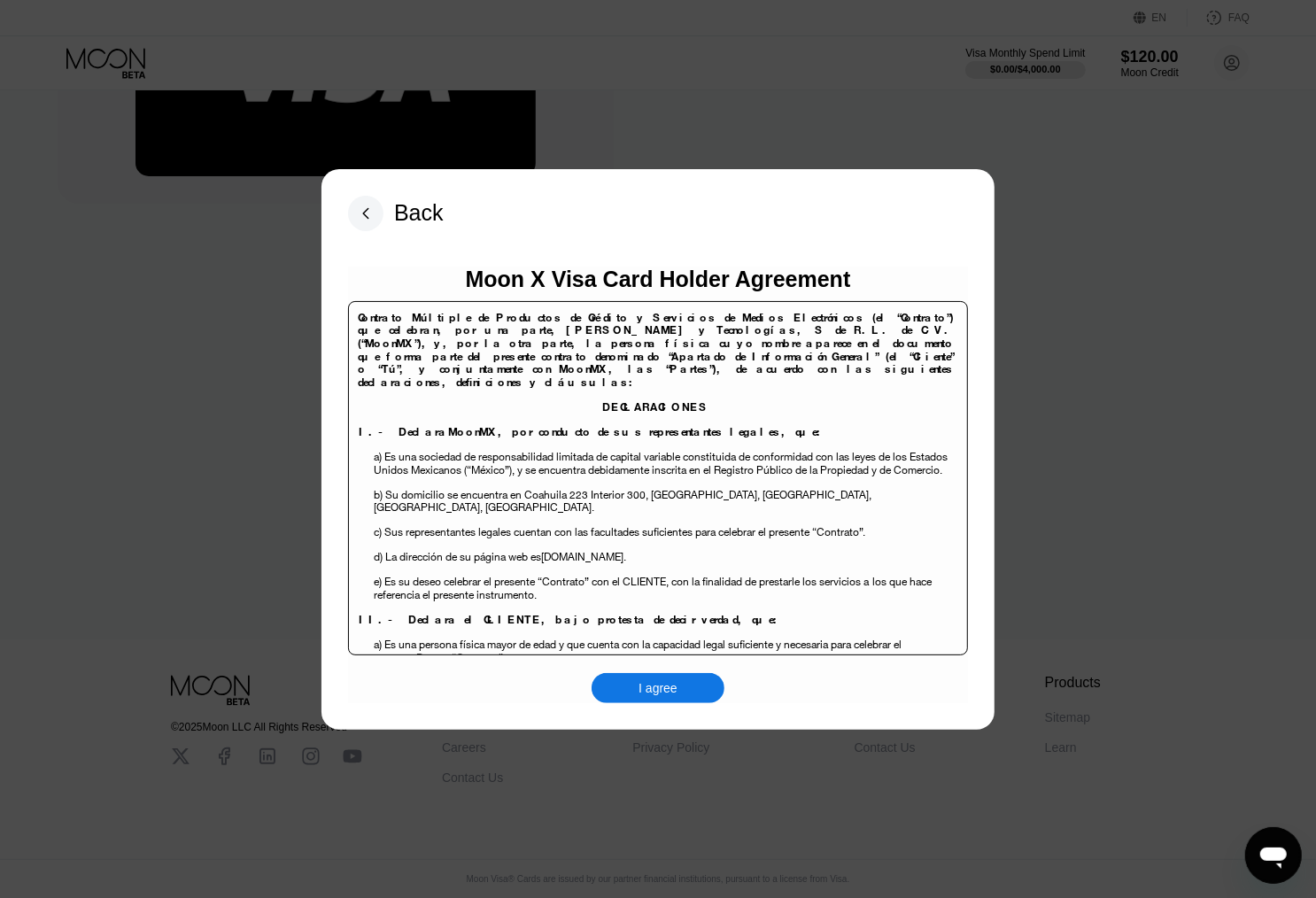
click at [684, 699] on div "I agree" at bounding box center [658, 688] width 133 height 30
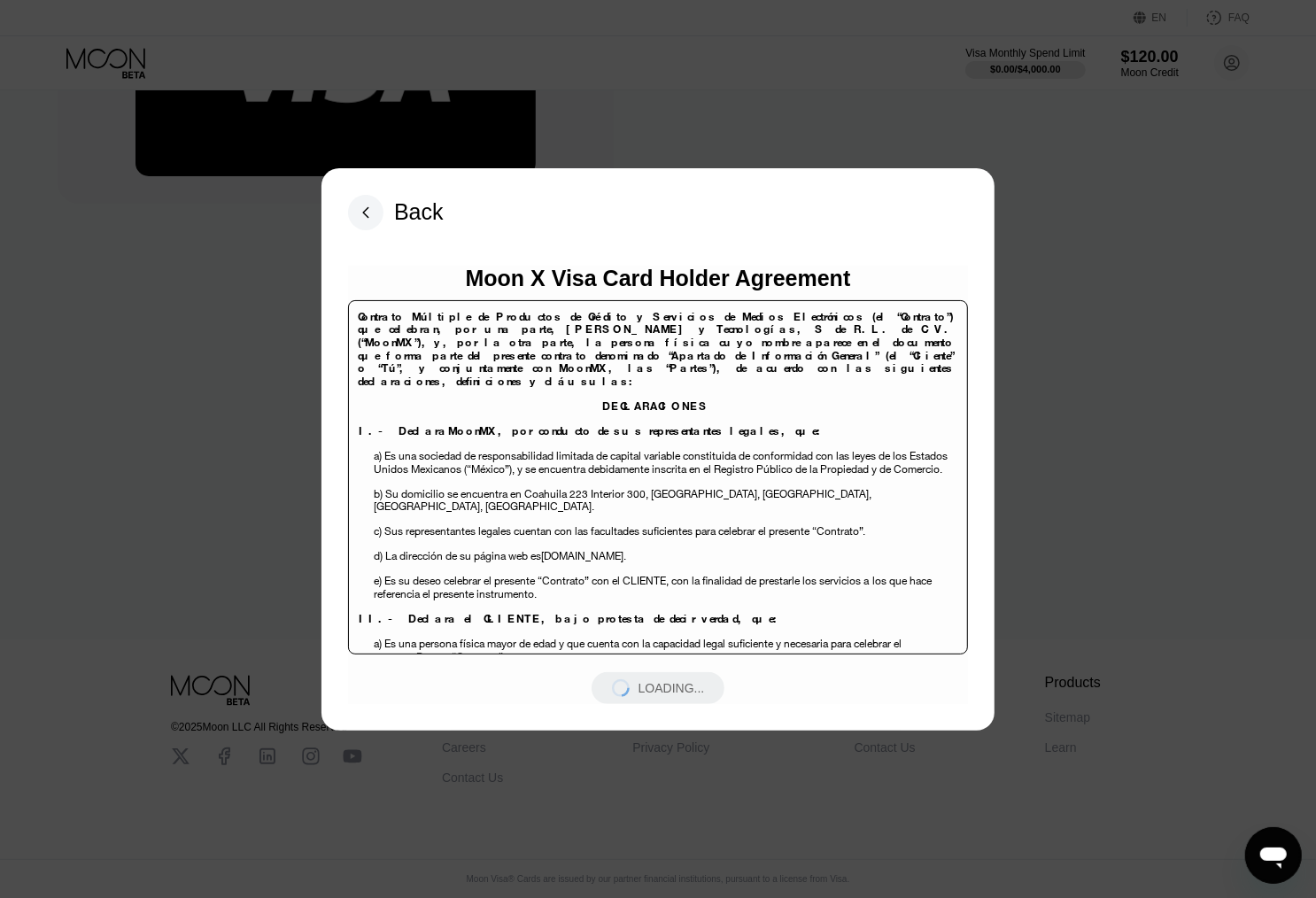
scroll to position [249, 0]
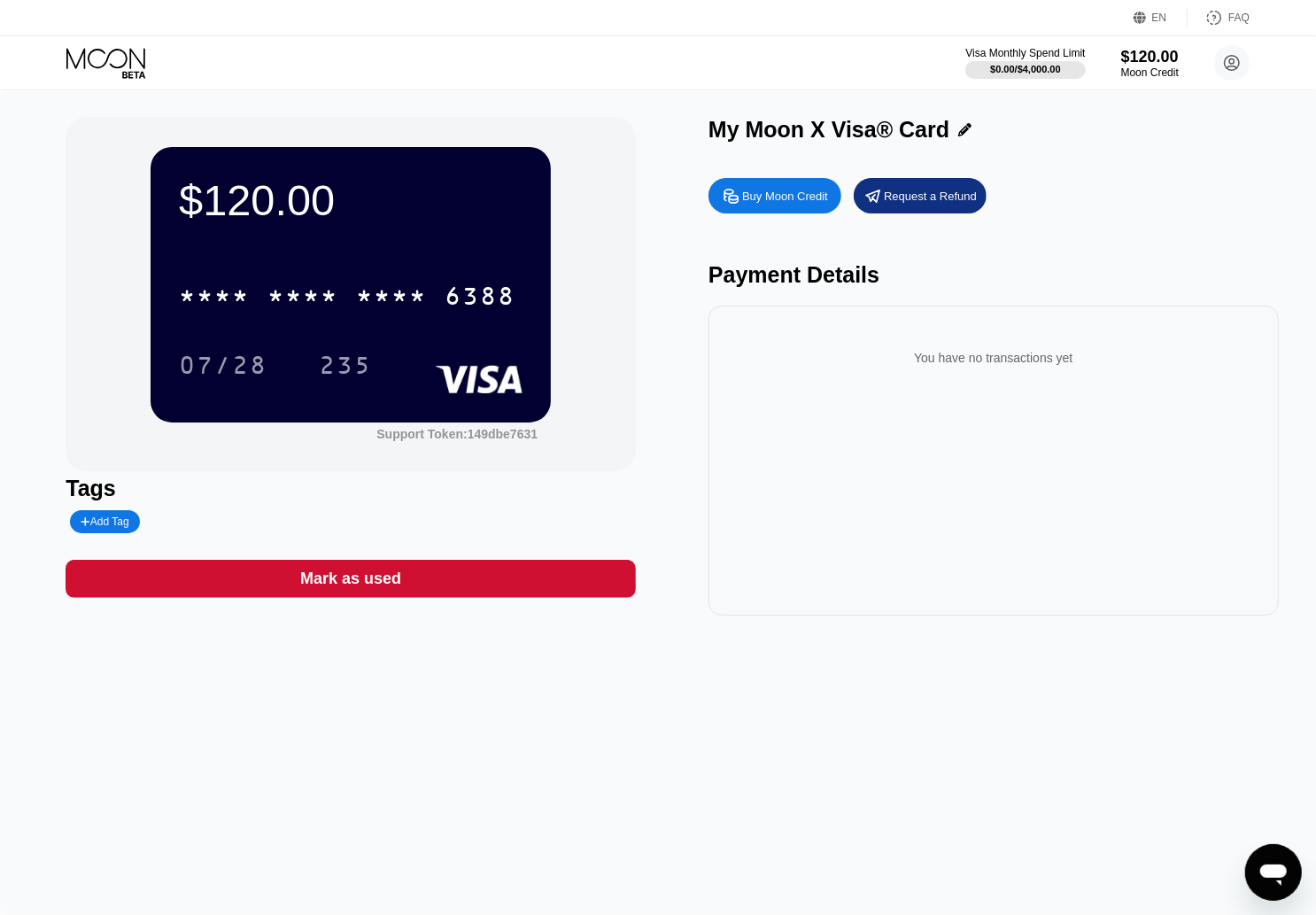
click at [468, 311] on div "6388" at bounding box center [480, 299] width 70 height 29
click at [230, 366] on div "07/28" at bounding box center [223, 368] width 89 height 29
click at [339, 357] on div "235" at bounding box center [346, 368] width 53 height 29
click at [1231, 63] on icon at bounding box center [1232, 63] width 10 height 10
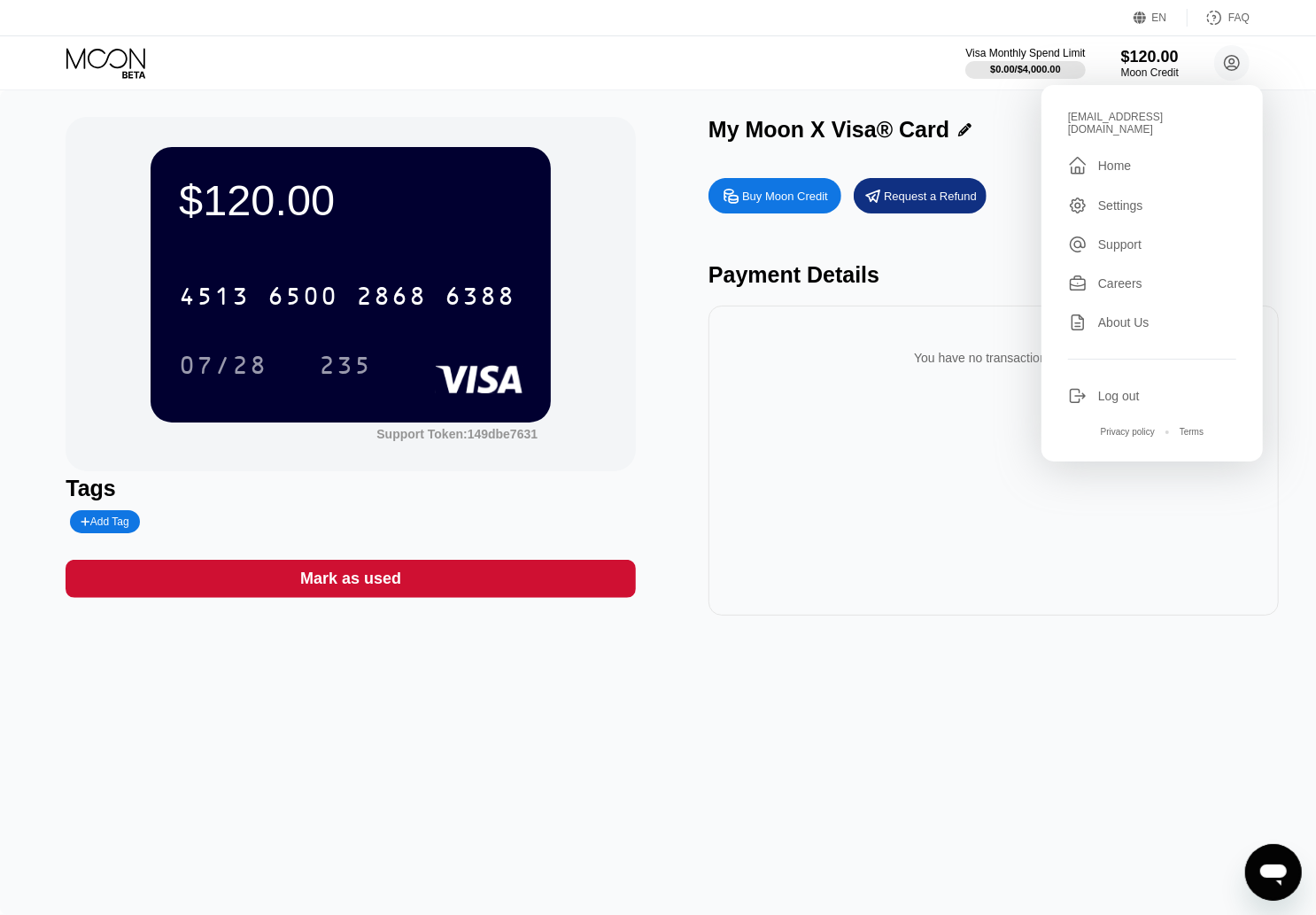
click at [1138, 120] on div "[EMAIL_ADDRESS][DOMAIN_NAME]" at bounding box center [1152, 123] width 169 height 25
click at [429, 90] on div "EN Language Select an item Save FAQ Visa Monthly Spend Limit $0.00 / $4,000.00 …" at bounding box center [658, 45] width 1316 height 90
